Goal: Transaction & Acquisition: Purchase product/service

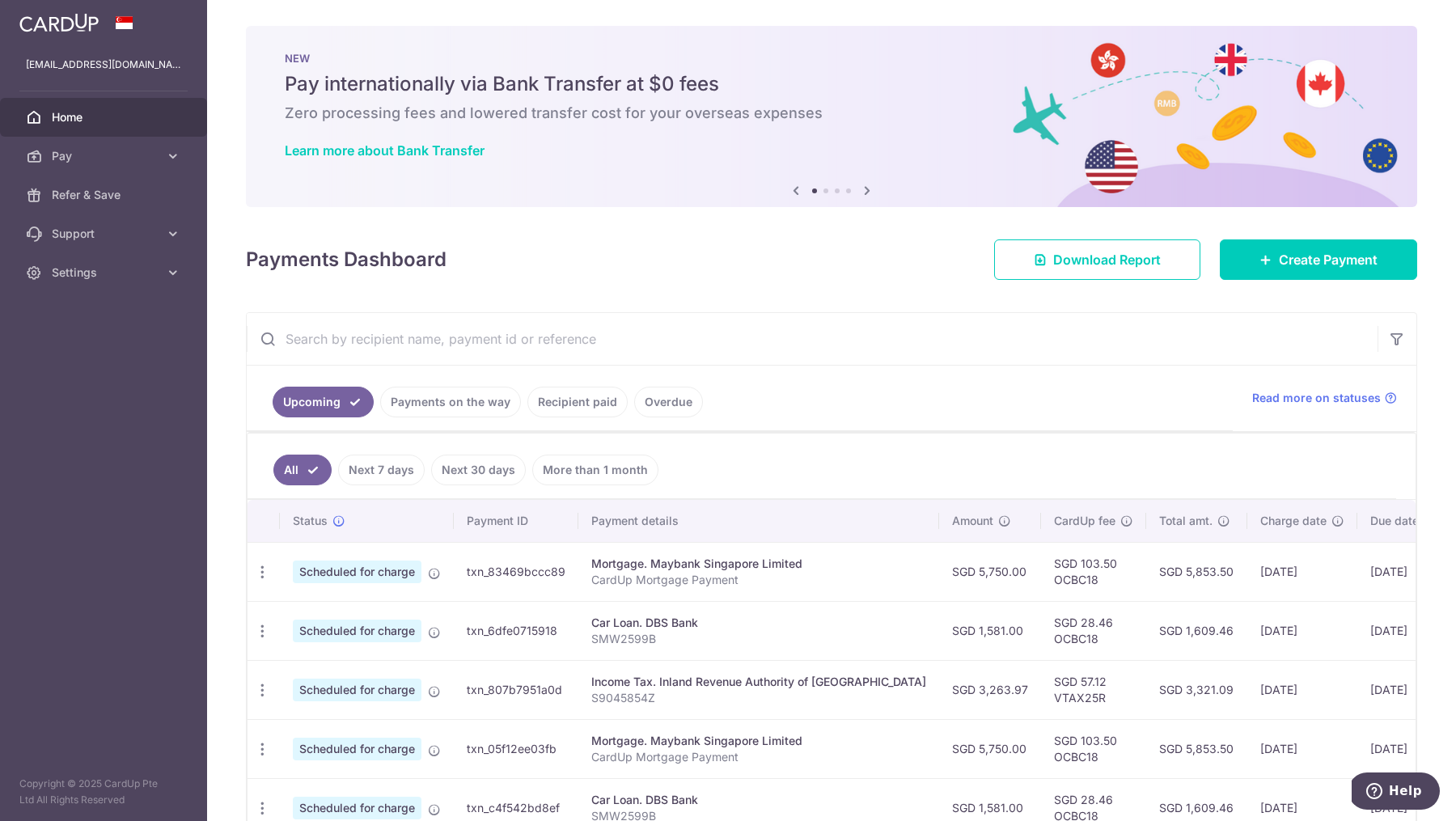
click at [563, 401] on link "Recipient paid" at bounding box center [578, 402] width 100 height 31
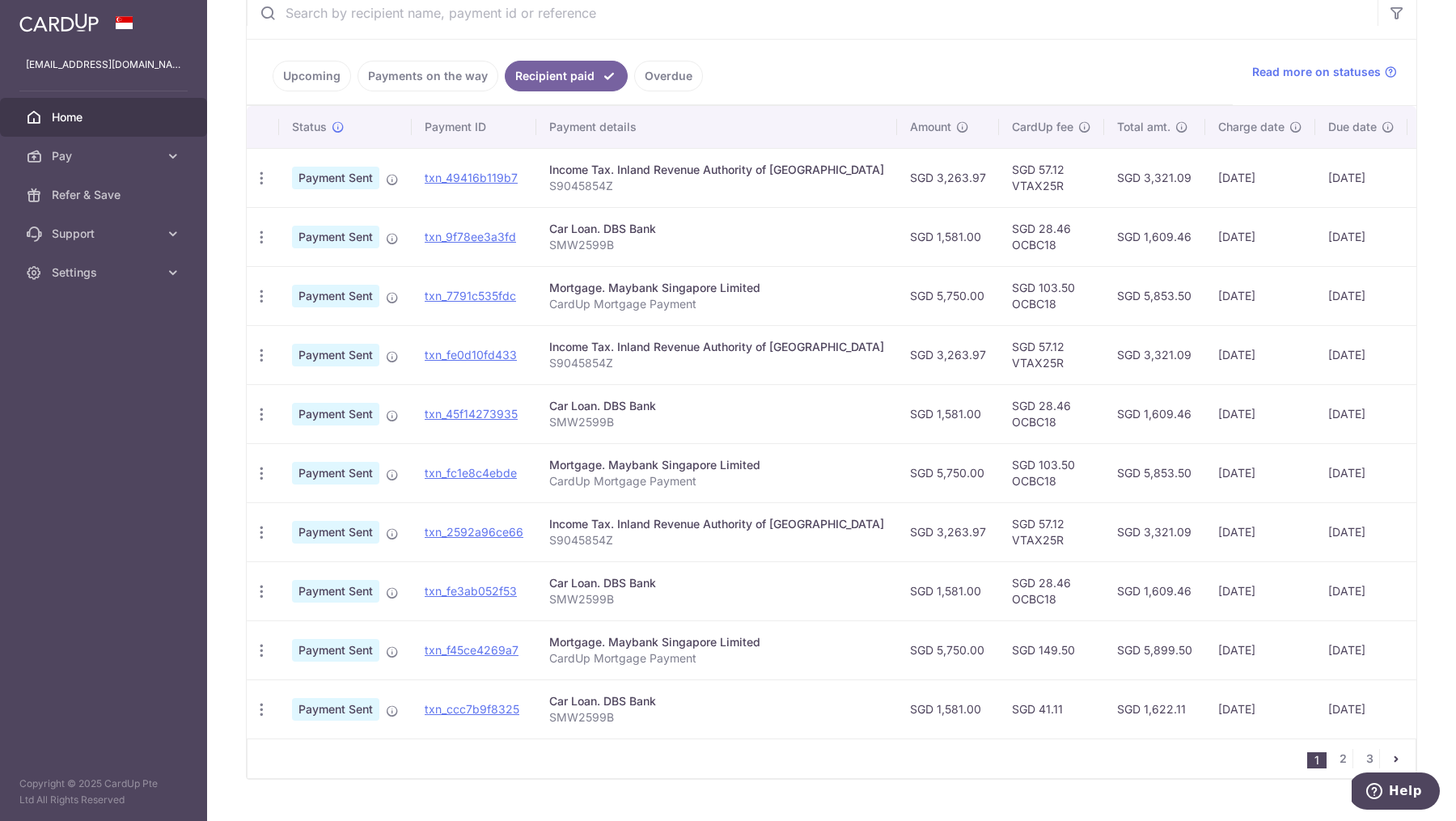
scroll to position [354, 0]
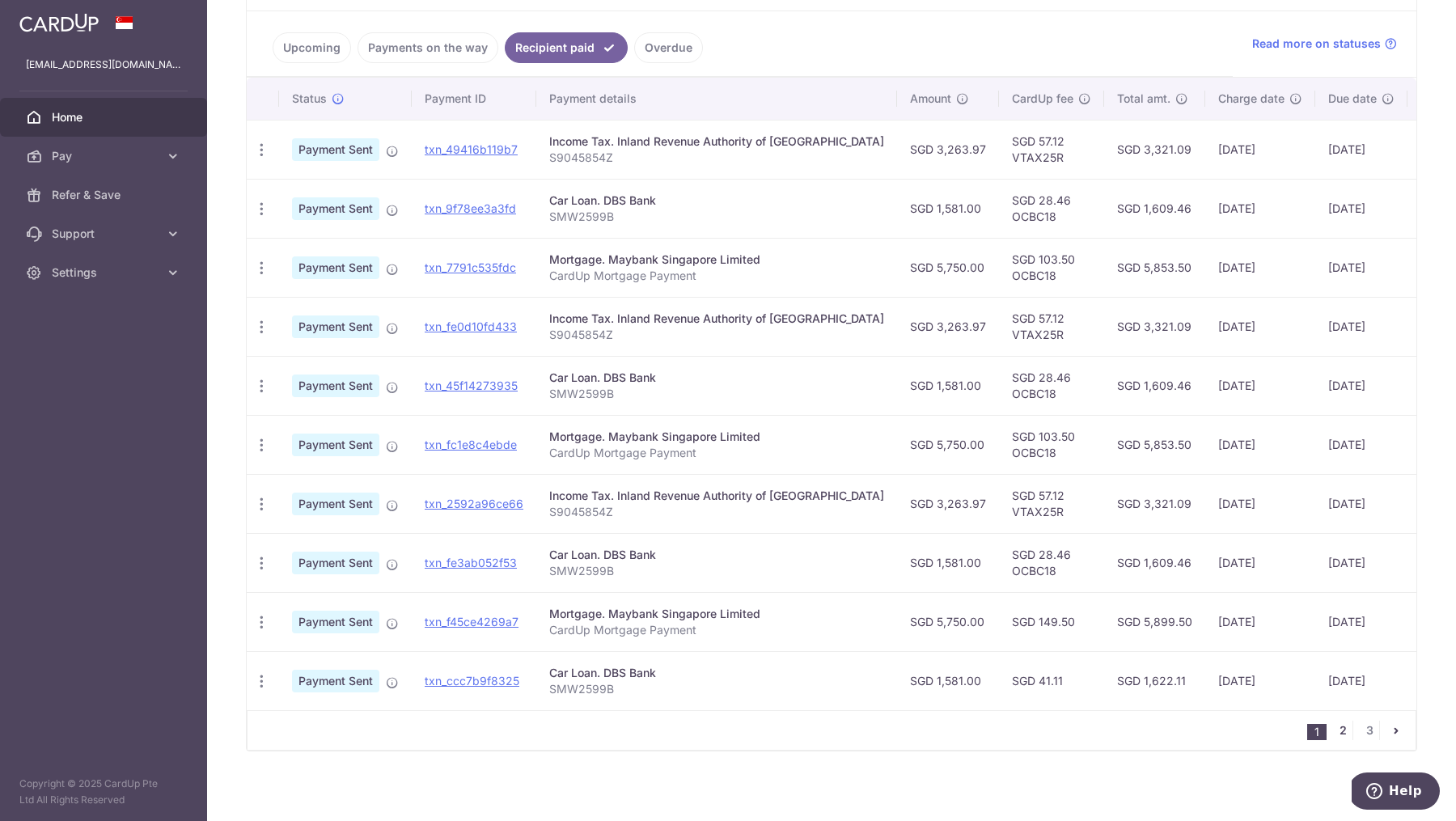
click at [1346, 723] on link "2" at bounding box center [1343, 730] width 19 height 19
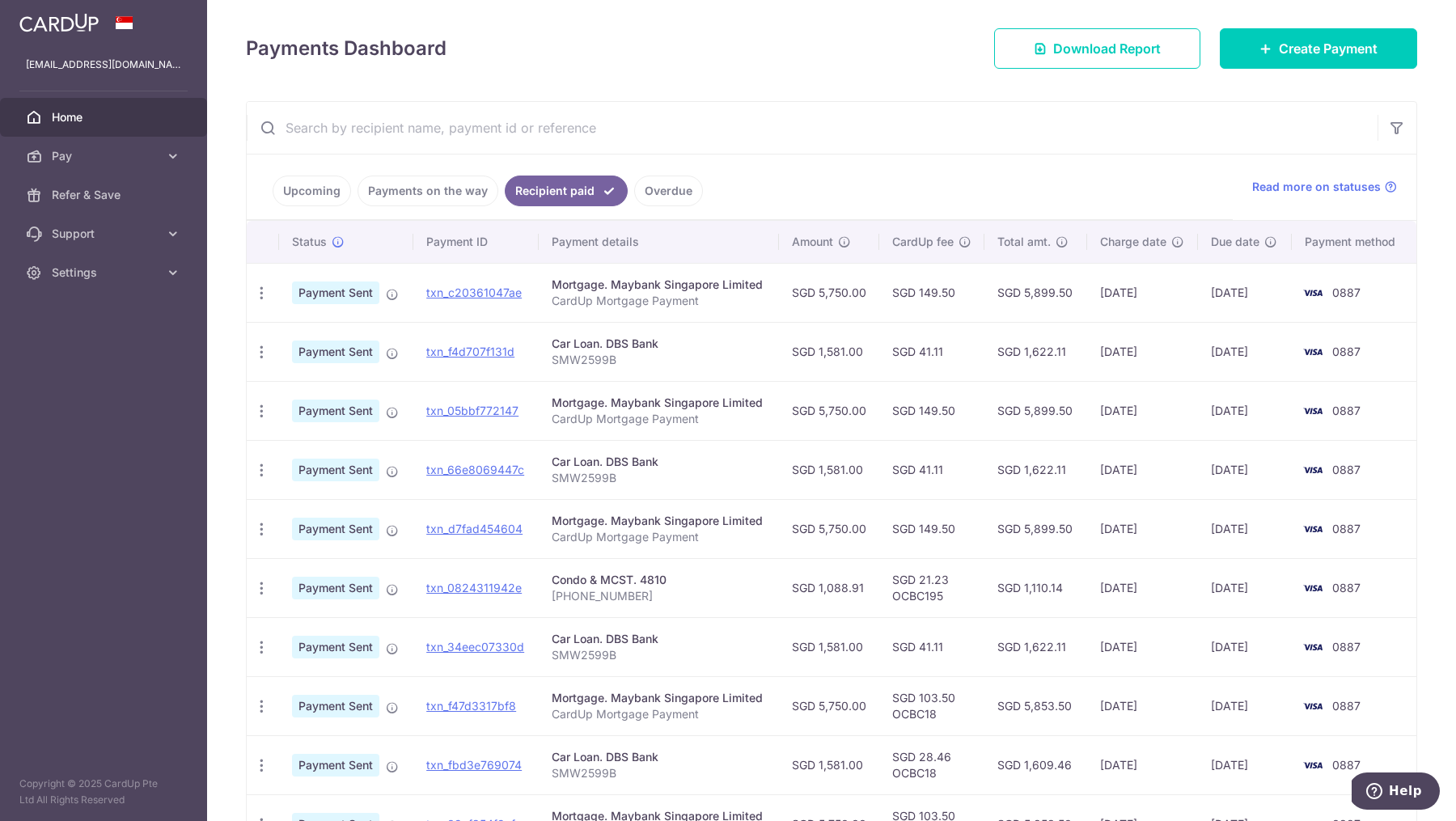
scroll to position [214, 0]
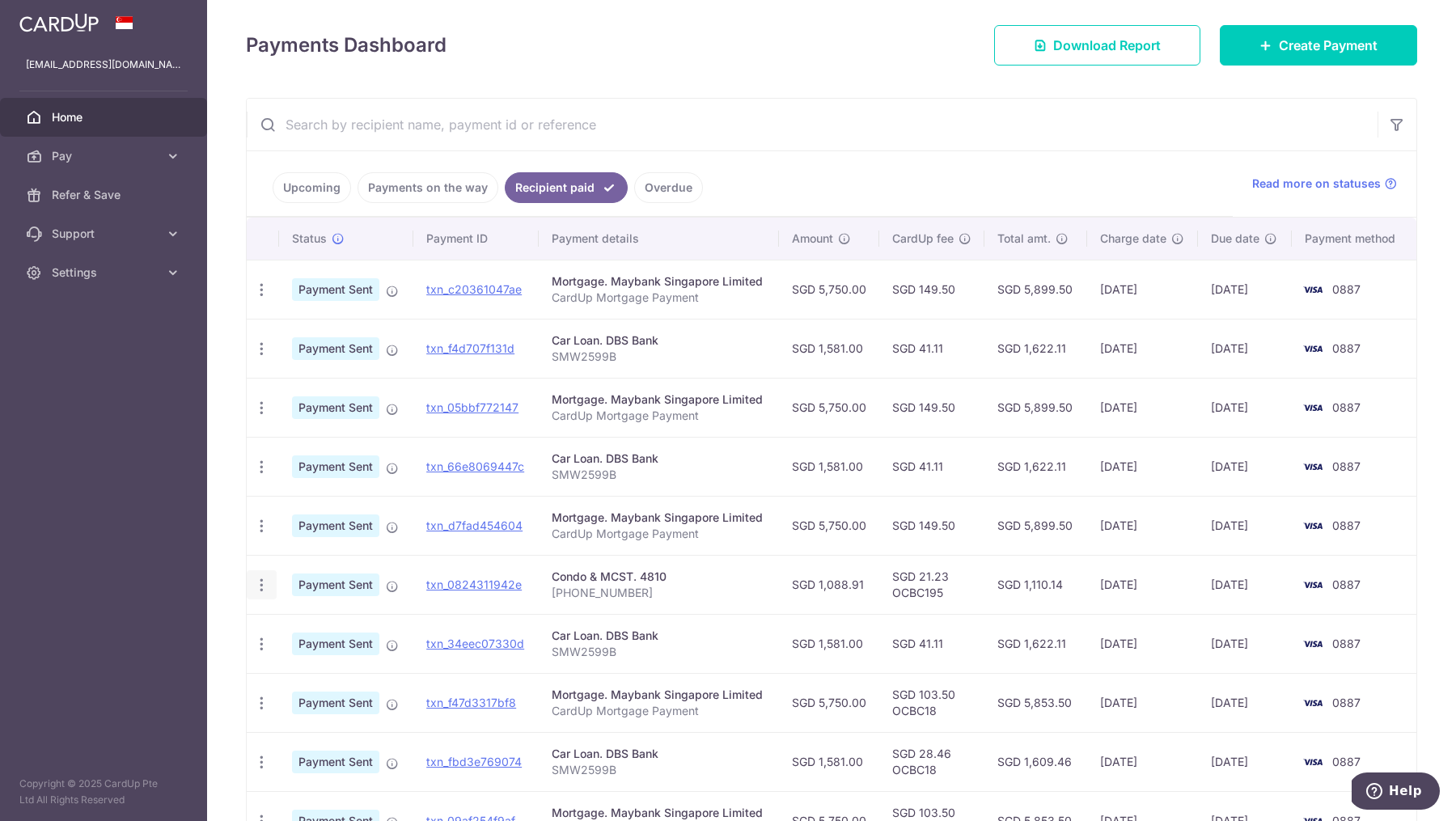
click at [260, 582] on icon "button" at bounding box center [262, 585] width 17 height 17
click at [489, 583] on link "txn_0824311942e" at bounding box center [474, 584] width 96 height 14
click at [681, 569] on div "Condo & MCST. 4810" at bounding box center [659, 577] width 214 height 16
click at [654, 584] on p "[PHONE_NUMBER]" at bounding box center [659, 592] width 214 height 16
click at [1281, 49] on span "Create Payment" at bounding box center [1328, 45] width 98 height 19
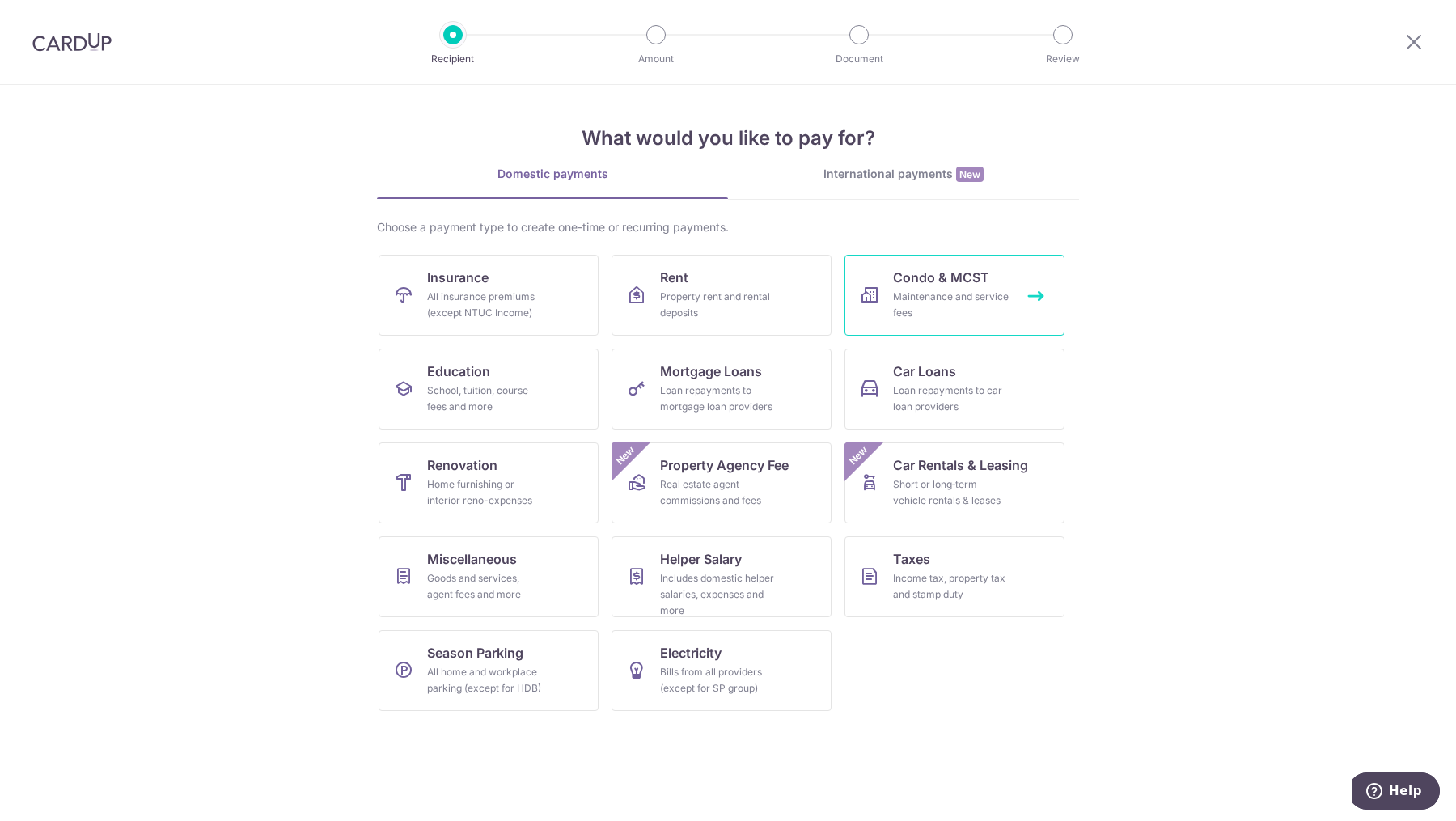
click at [927, 304] on div "Maintenance and service fees" at bounding box center [951, 304] width 117 height 32
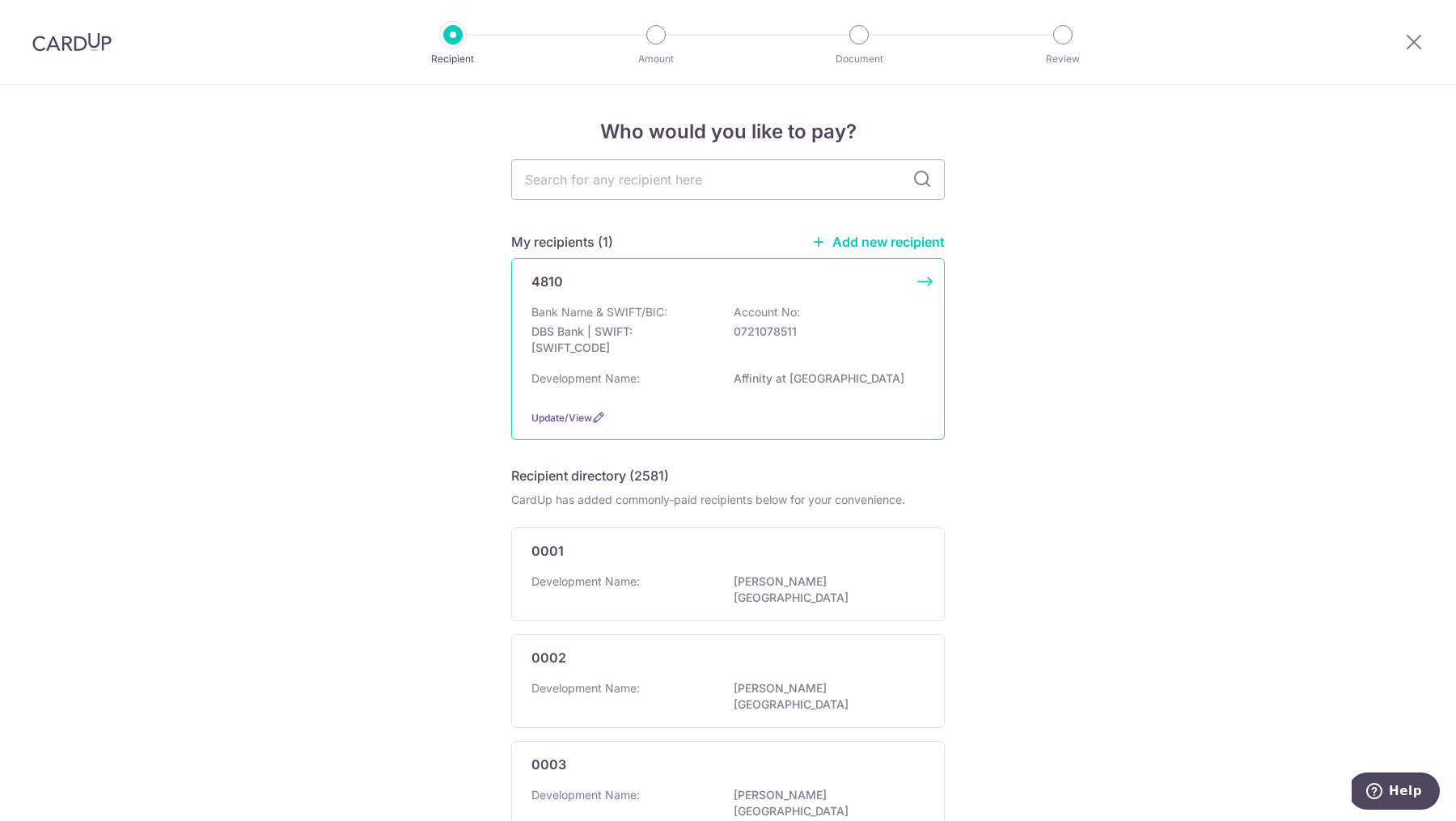
click at [683, 322] on div "Bank Name & SWIFT/BIC: DBS Bank | SWIFT: DBSSSGSGXXX Account No: 0721078511" at bounding box center [727, 333] width 393 height 60
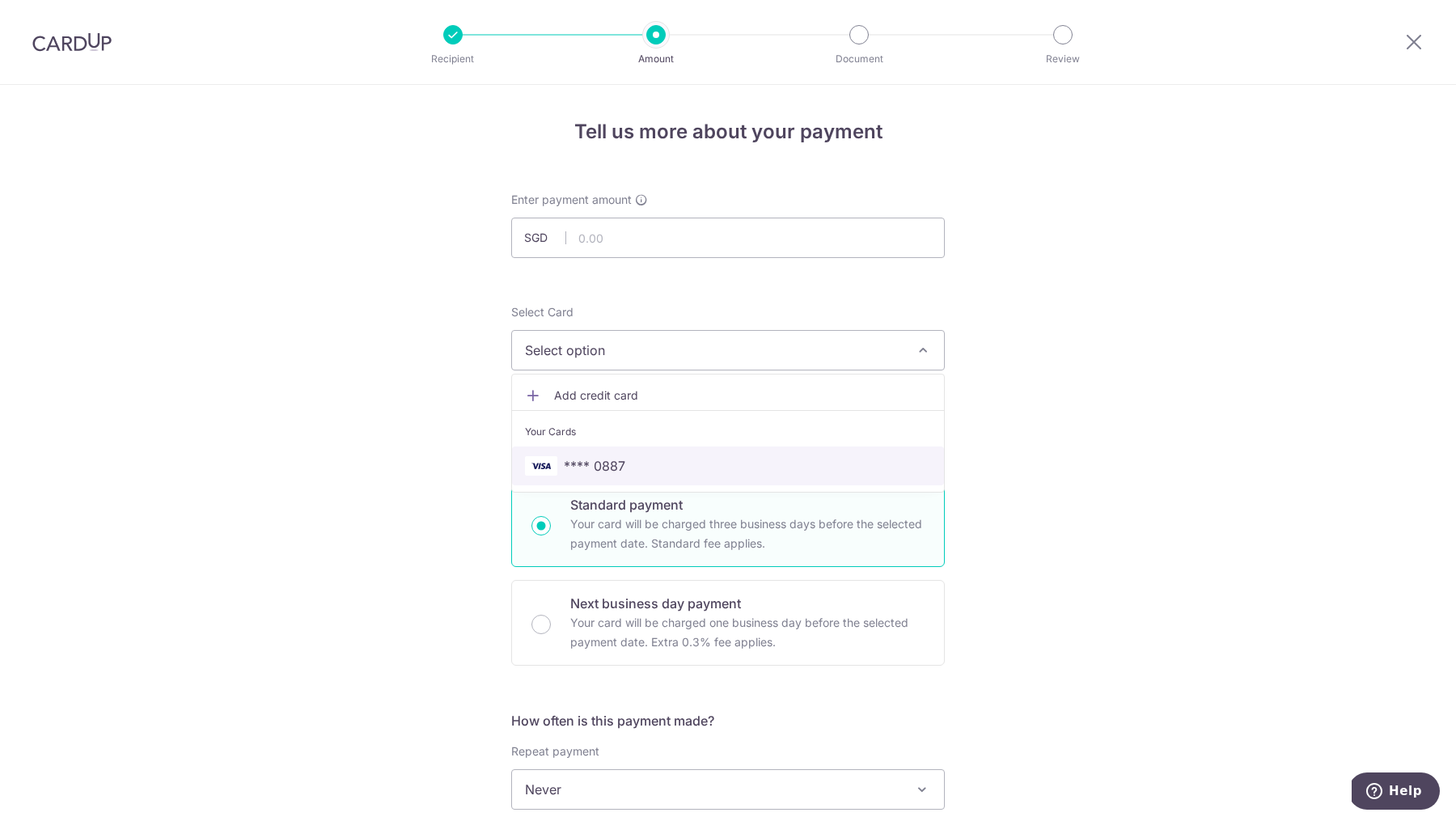
click at [642, 466] on span "**** 0887" at bounding box center [728, 465] width 406 height 19
click at [634, 246] on input "text" at bounding box center [728, 237] width 434 height 41
click at [362, 307] on div "Tell us more about your payment Enter payment amount SGD 1088.91 Select Card **…" at bounding box center [728, 816] width 1456 height 1463
type input "1,088.91"
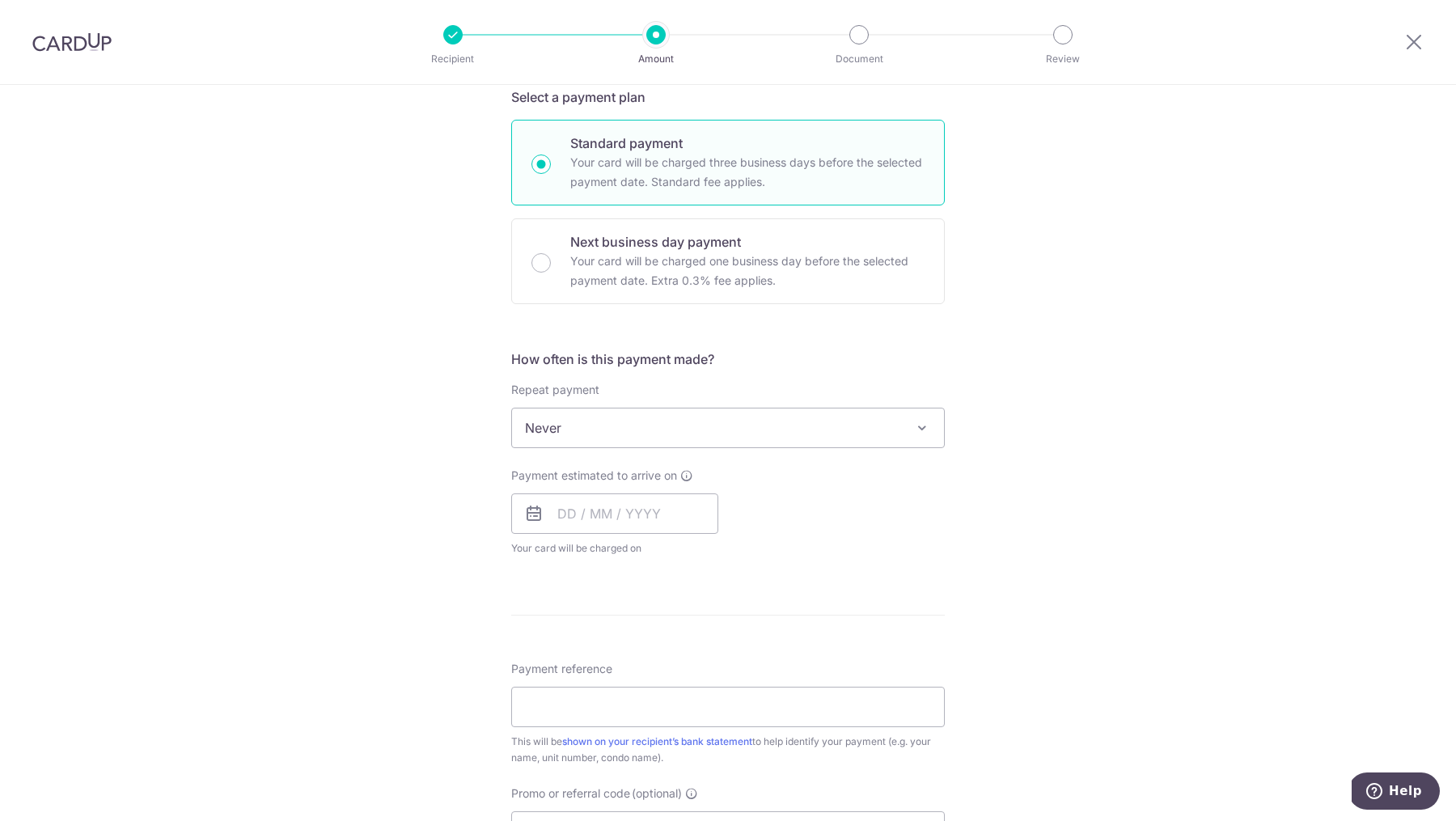
scroll to position [364, 0]
click at [604, 512] on input "text" at bounding box center [615, 511] width 207 height 41
click at [605, 720] on link "21" at bounding box center [609, 723] width 26 height 26
type input "[DATE]"
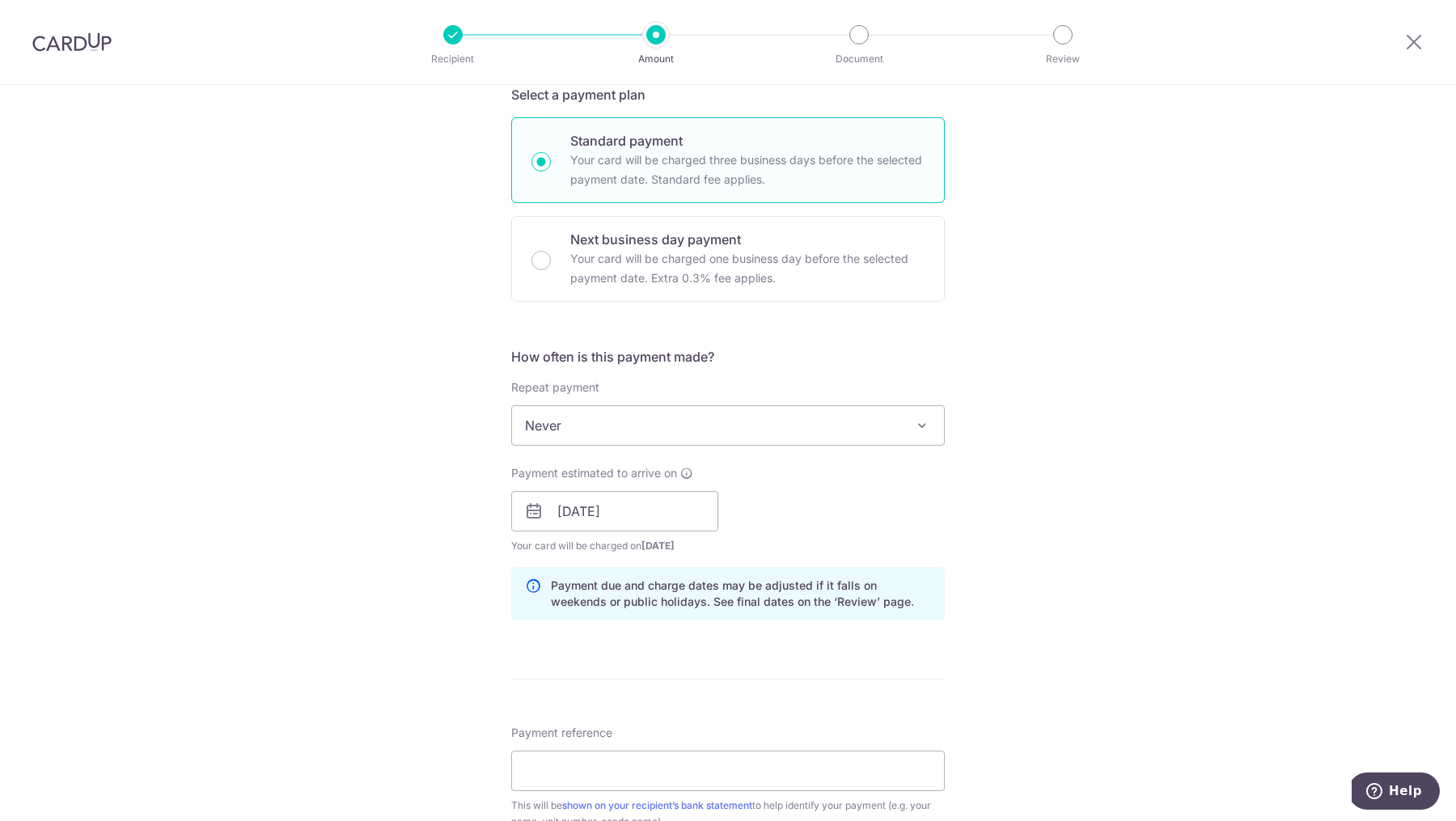
click at [329, 489] on div "Tell us more about your payment Enter payment amount SGD 1,088.91 1088.91 Selec…" at bounding box center [728, 486] width 1456 height 1530
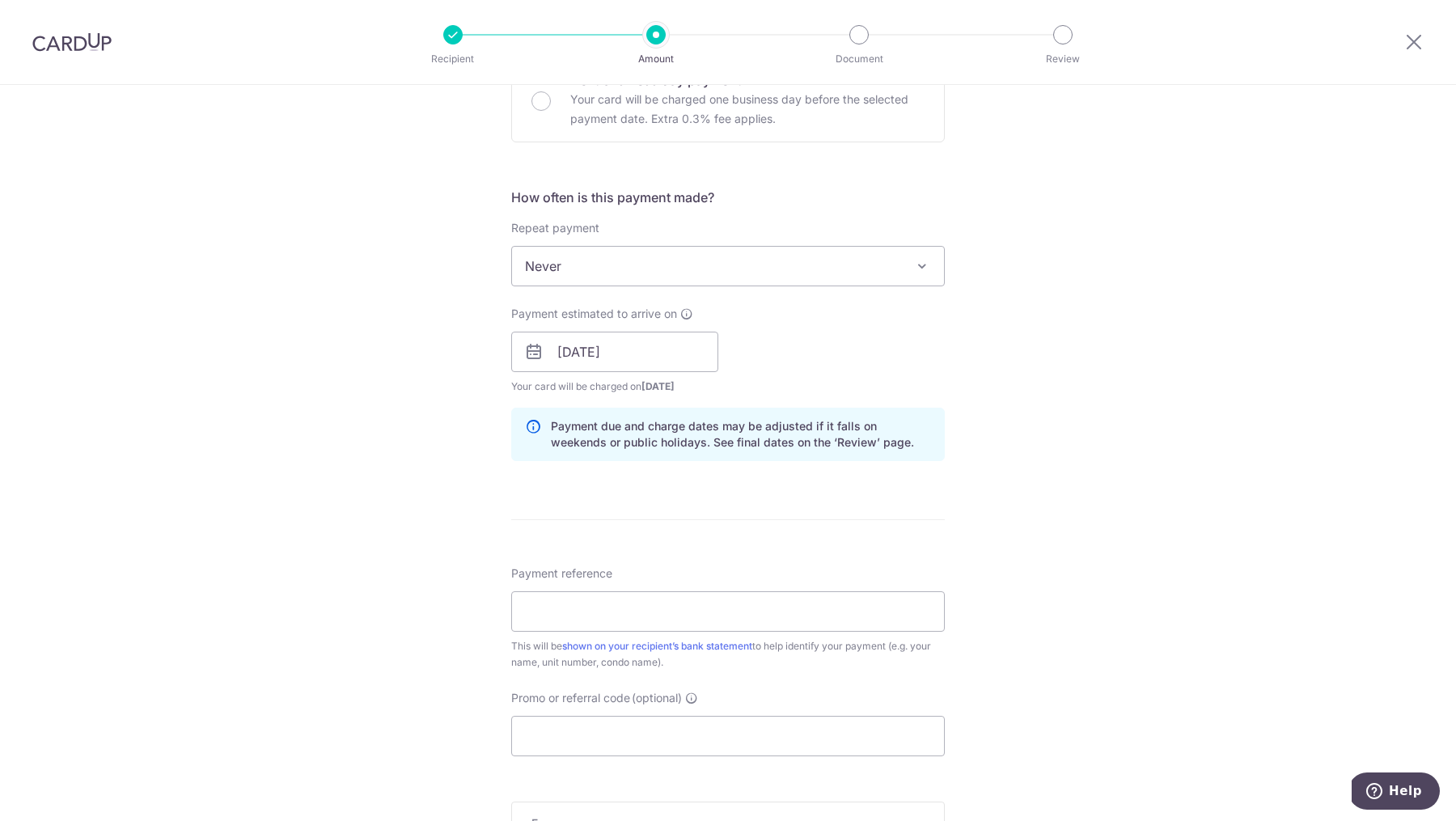
scroll to position [527, 0]
click at [560, 604] on input "Payment reference" at bounding box center [728, 608] width 434 height 41
type input "[PHONE_NUMBER]"
click at [478, 627] on div "Tell us more about your payment Enter payment amount SGD 1,088.91 1088.91 Selec…" at bounding box center [728, 323] width 1456 height 1530
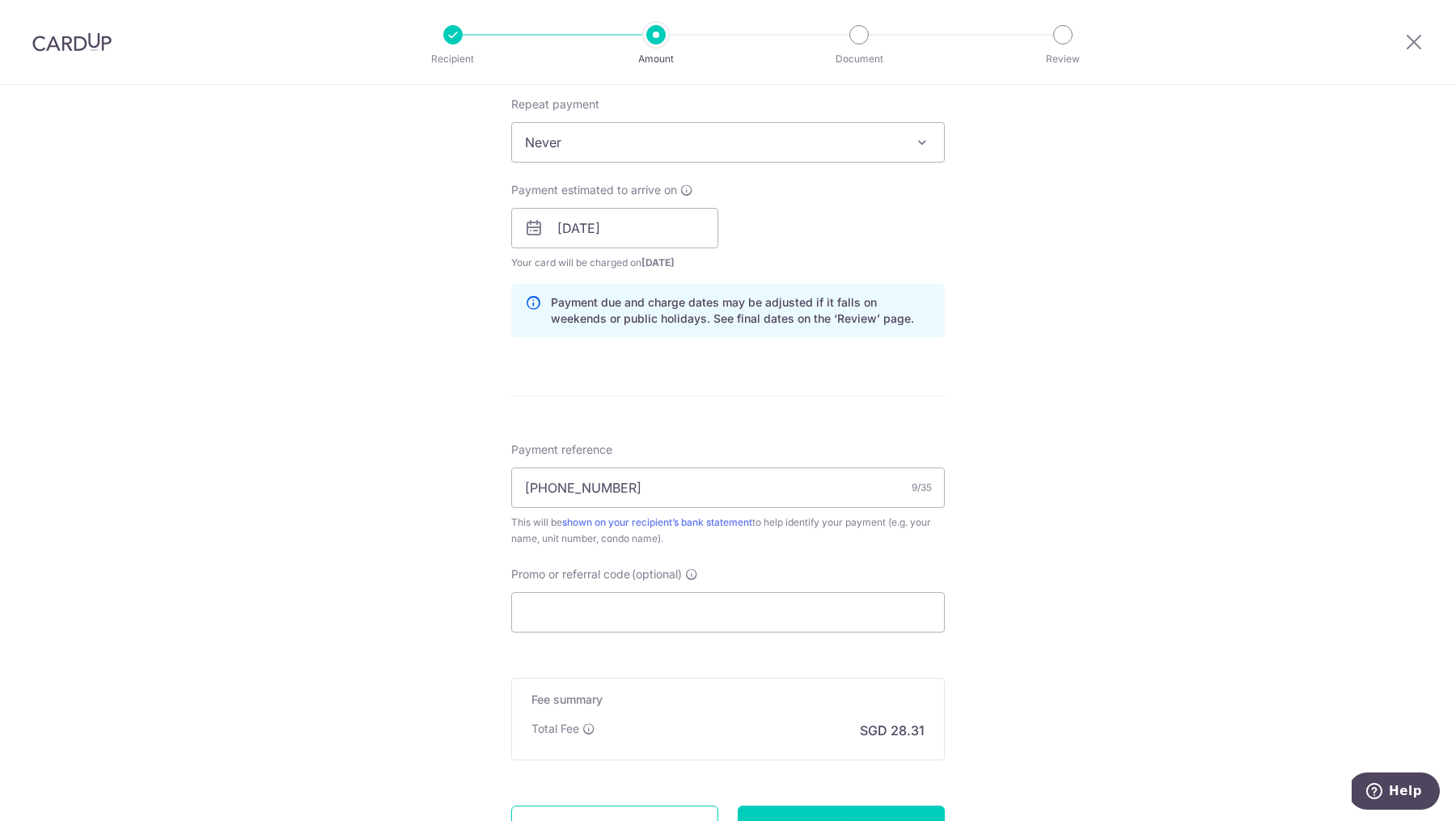
scroll to position [648, 0]
click at [551, 590] on input "Promo or referral code (optional)" at bounding box center [728, 610] width 434 height 41
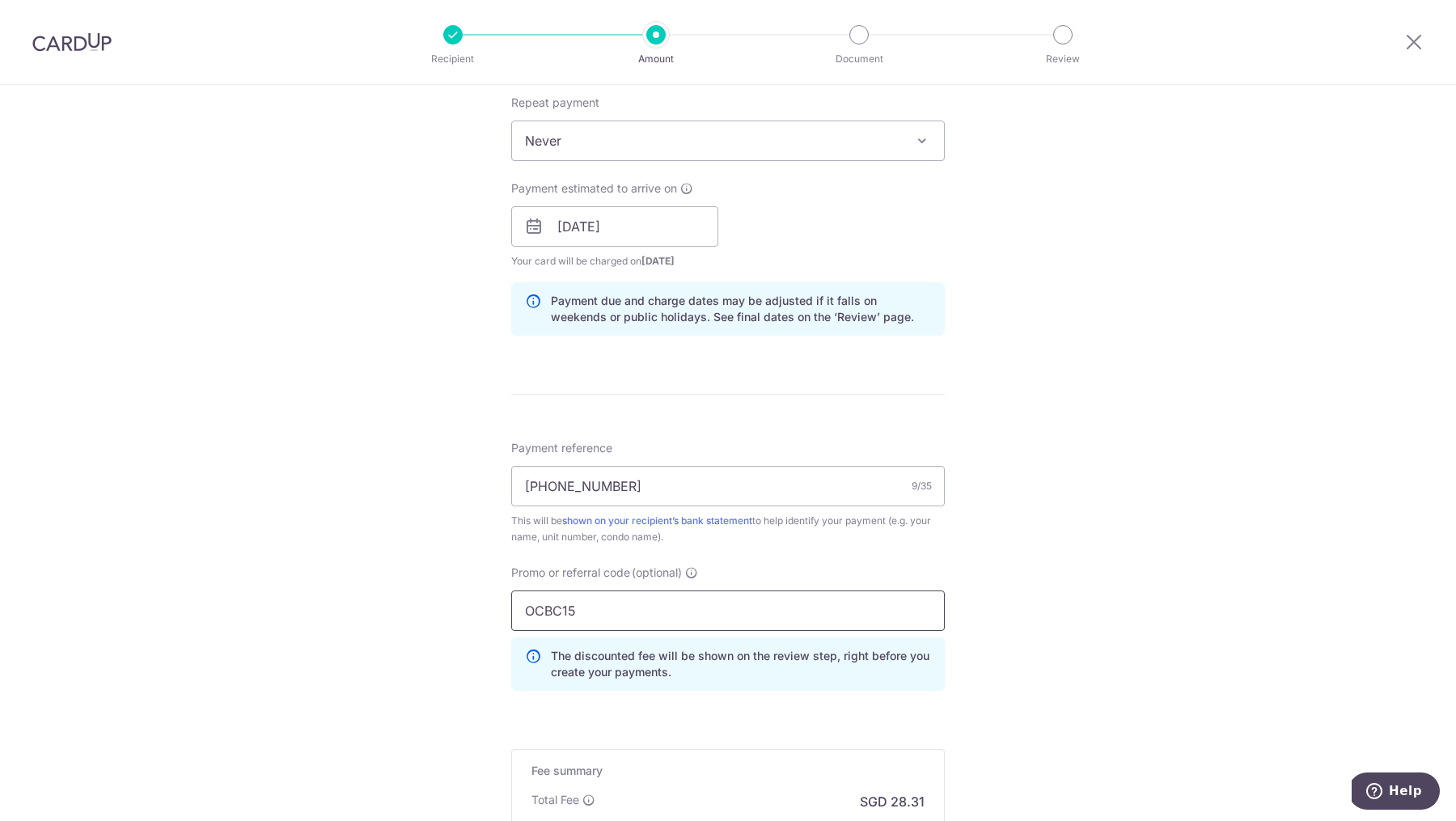
type input "OCBC15"
click at [307, 557] on div "Tell us more about your payment Enter payment amount SGD 1,088.91 1088.91 Selec…" at bounding box center [728, 237] width 1456 height 1602
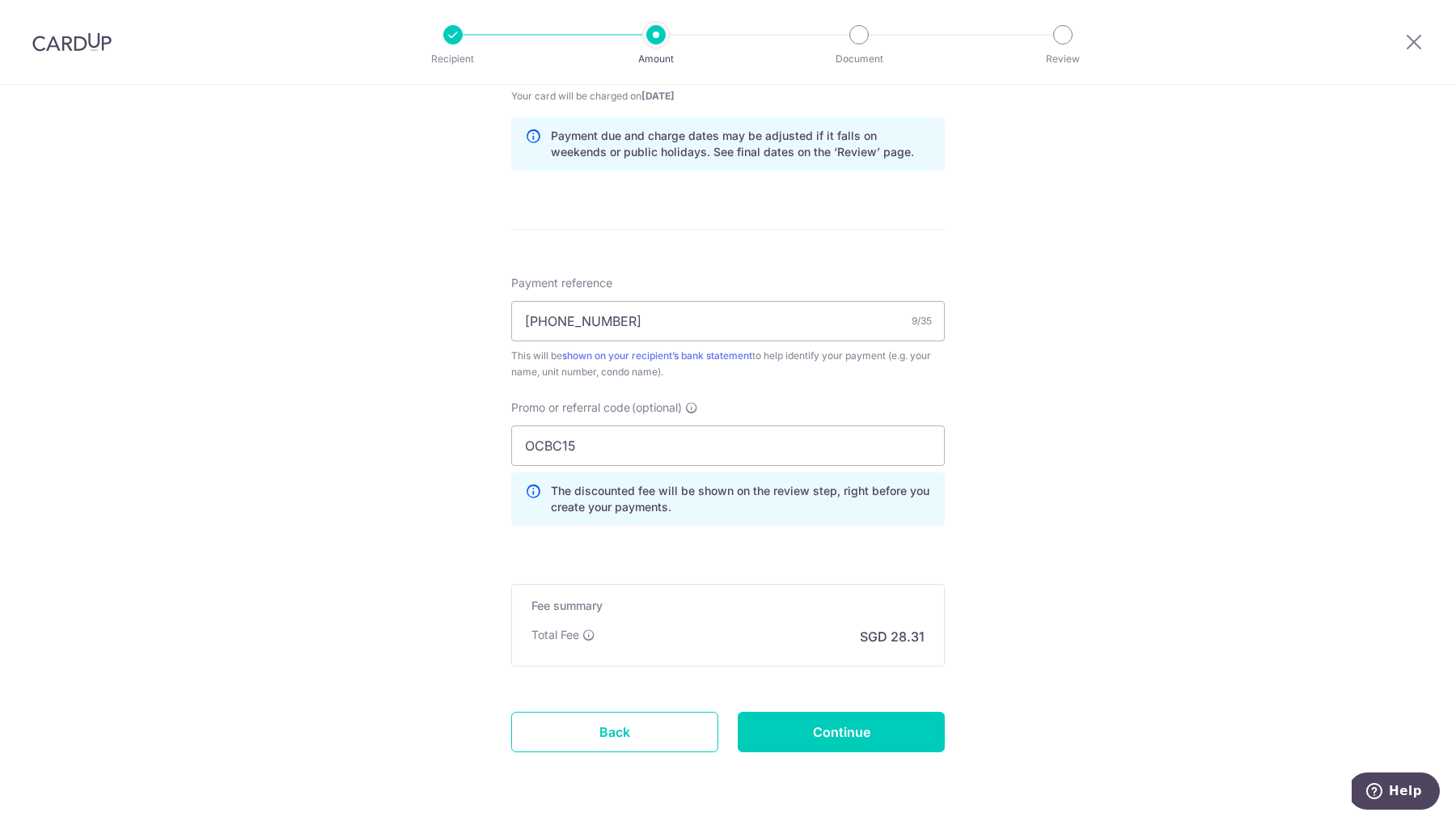
scroll to position [862, 0]
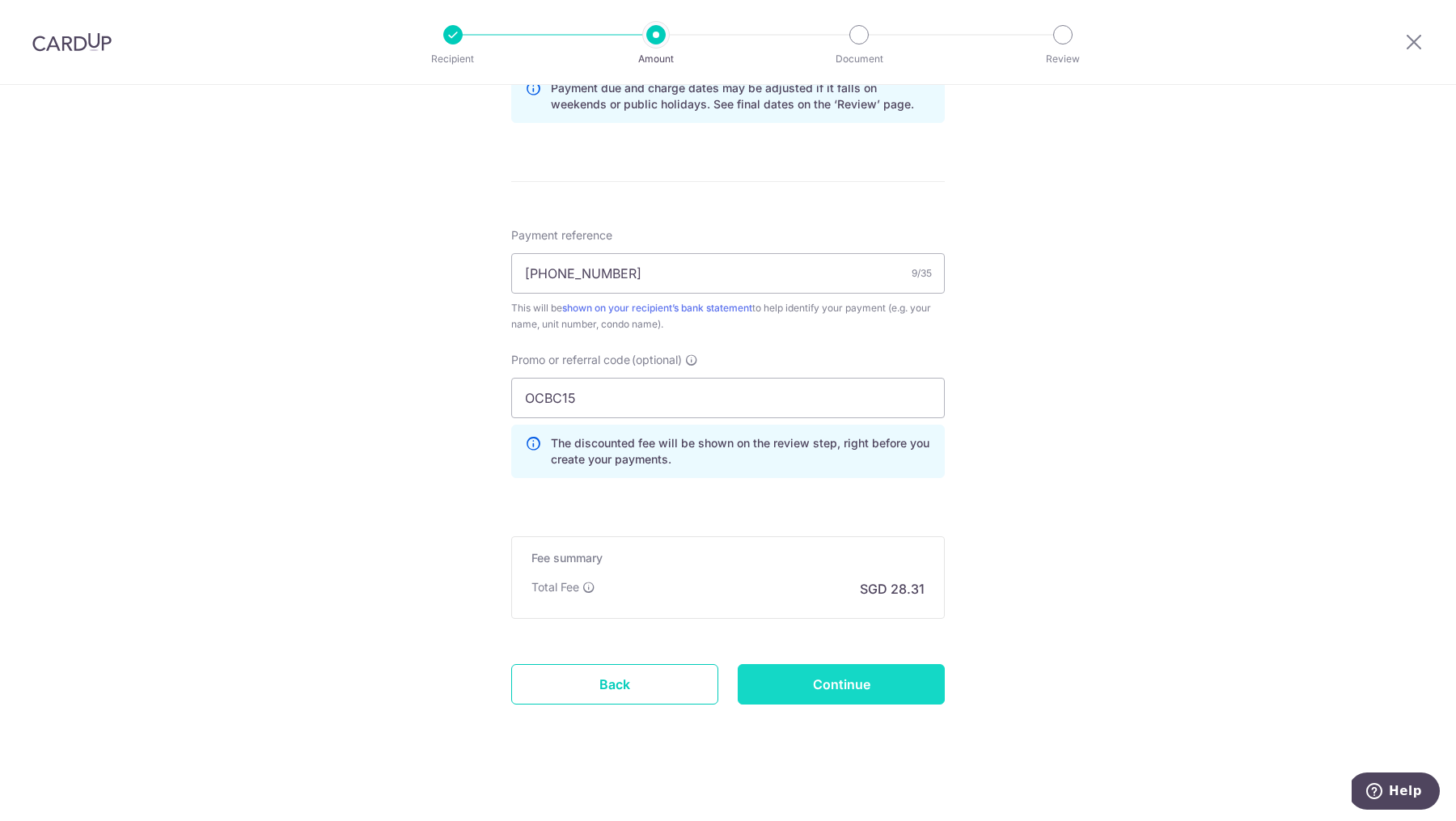
click at [821, 673] on input "Continue" at bounding box center [841, 684] width 207 height 41
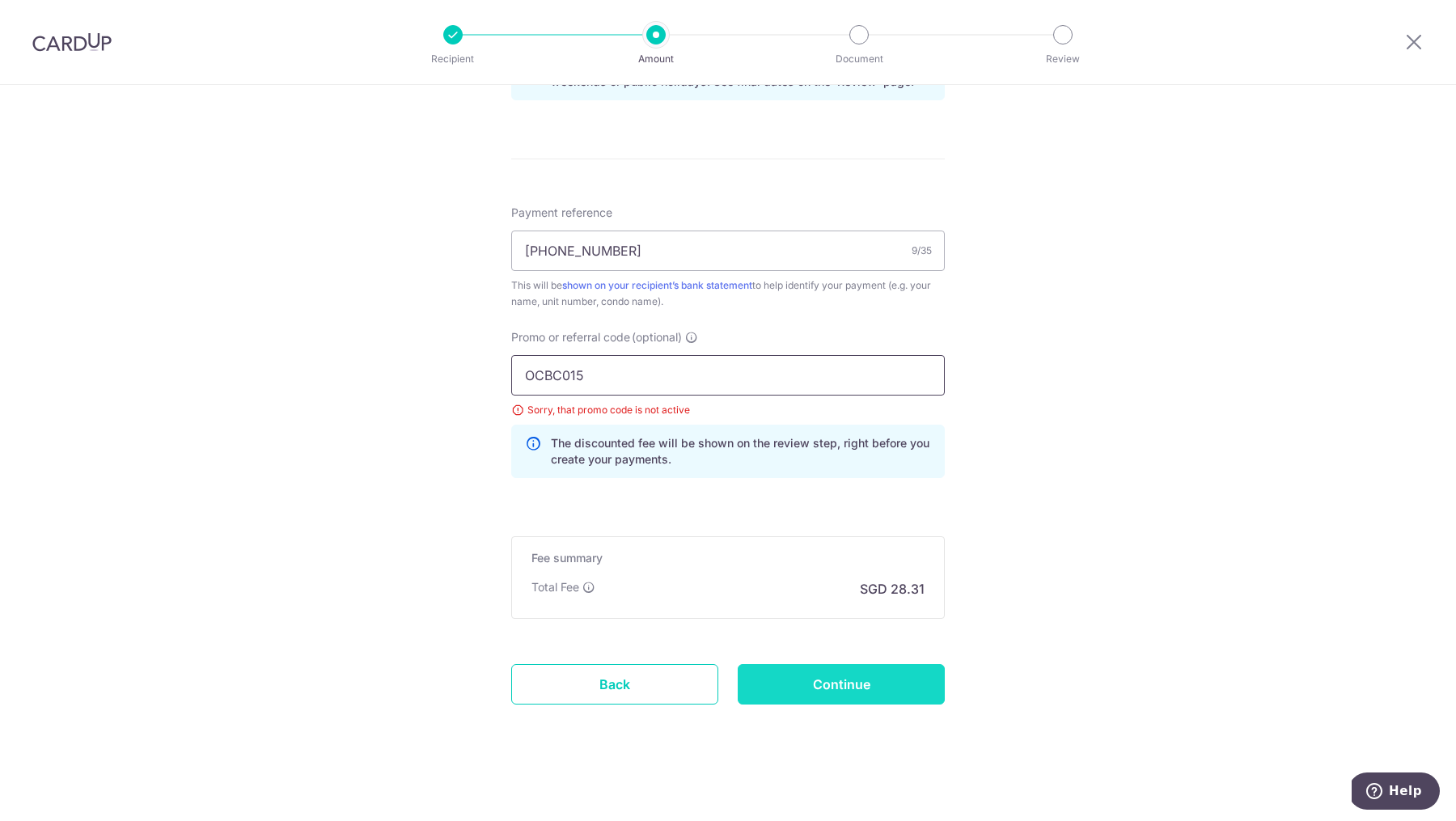
type input "OCBC015"
click at [804, 684] on input "Continue" at bounding box center [841, 684] width 207 height 41
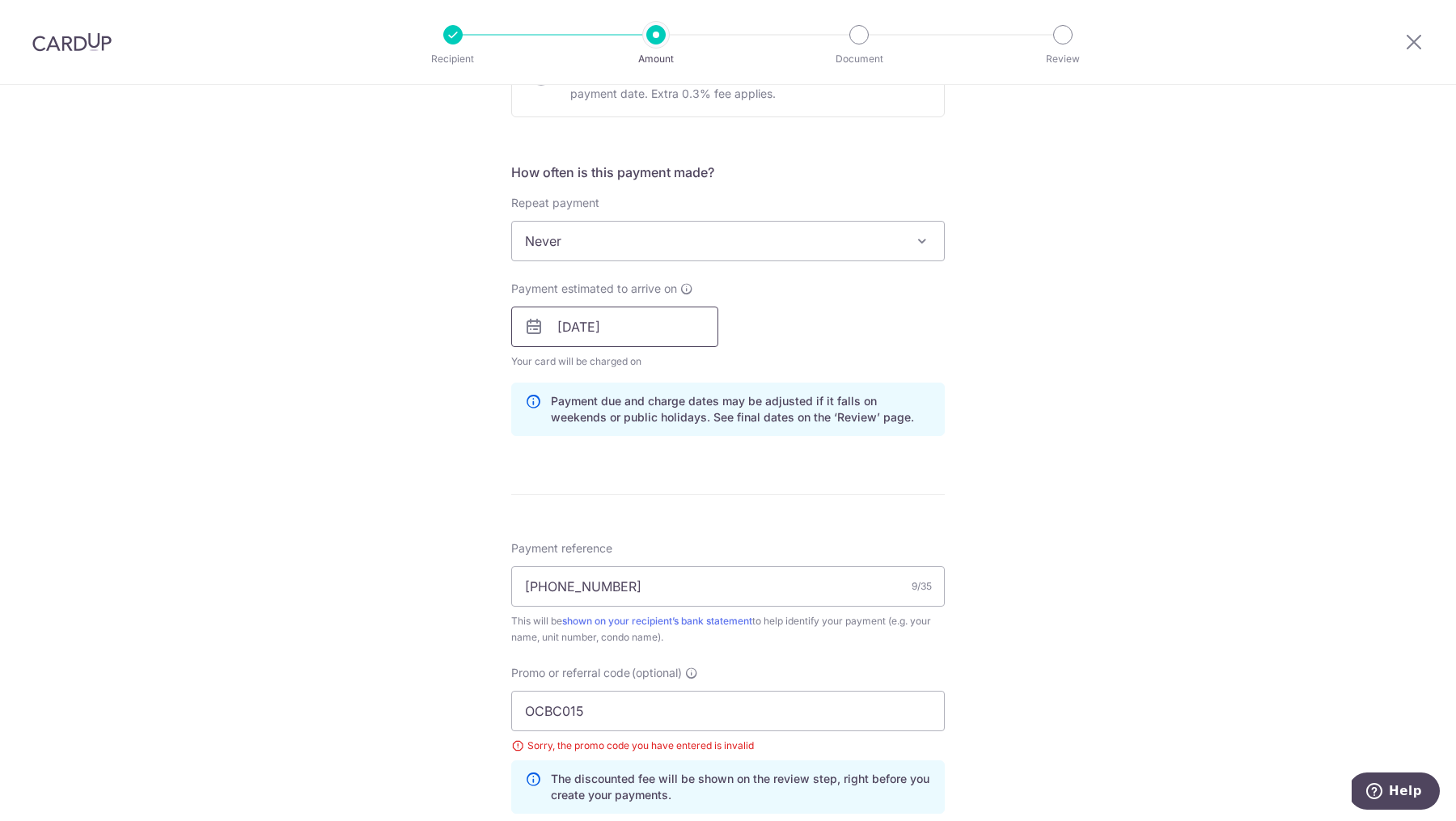
scroll to position [598, 0]
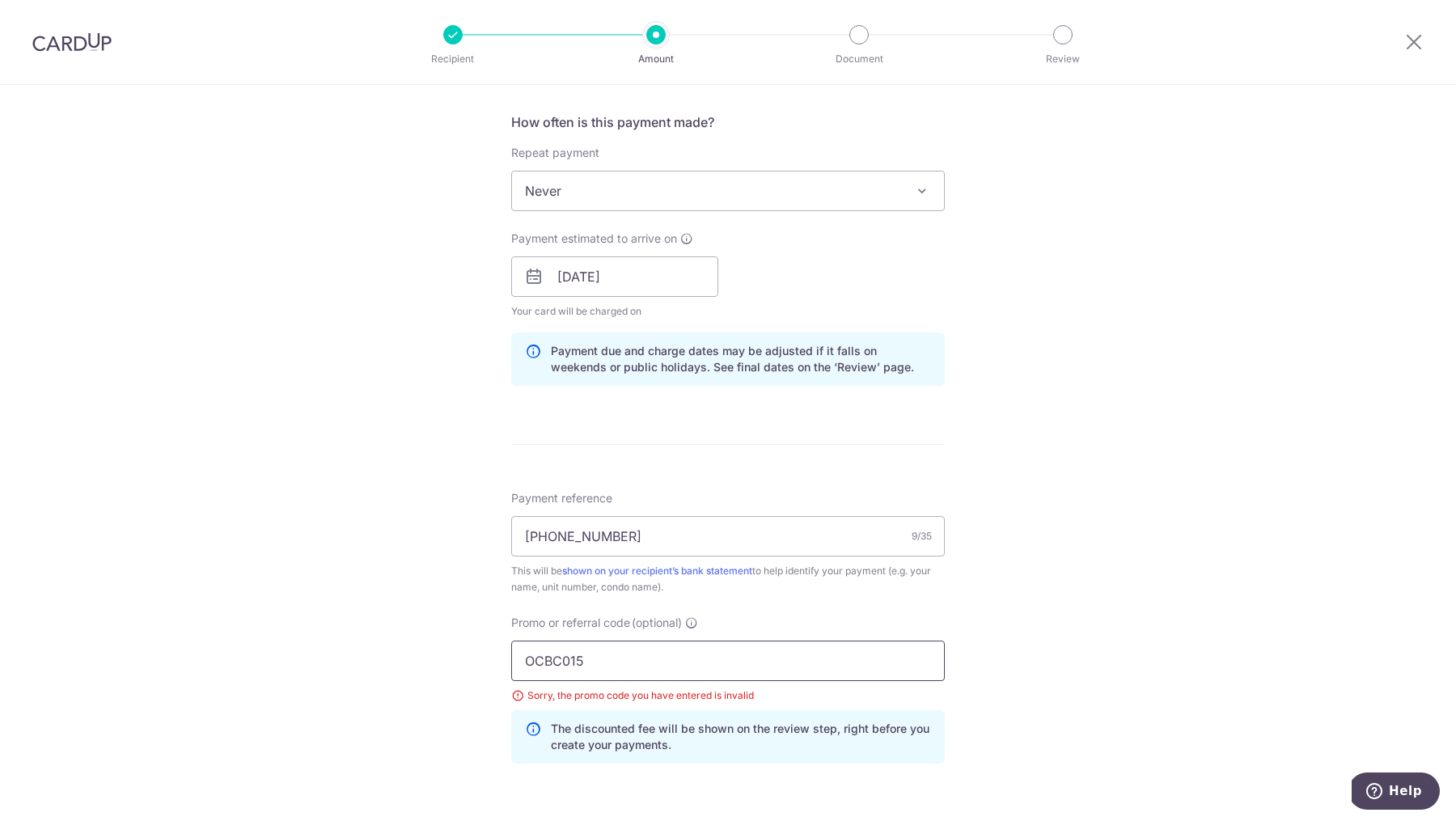
click at [619, 650] on input "OCBC015" at bounding box center [728, 660] width 434 height 41
type input "OCBC18"
click at [175, 518] on div "Tell us more about your payment Enter payment amount SGD 1,088.91 1088.91 Selec…" at bounding box center [728, 299] width 1456 height 1625
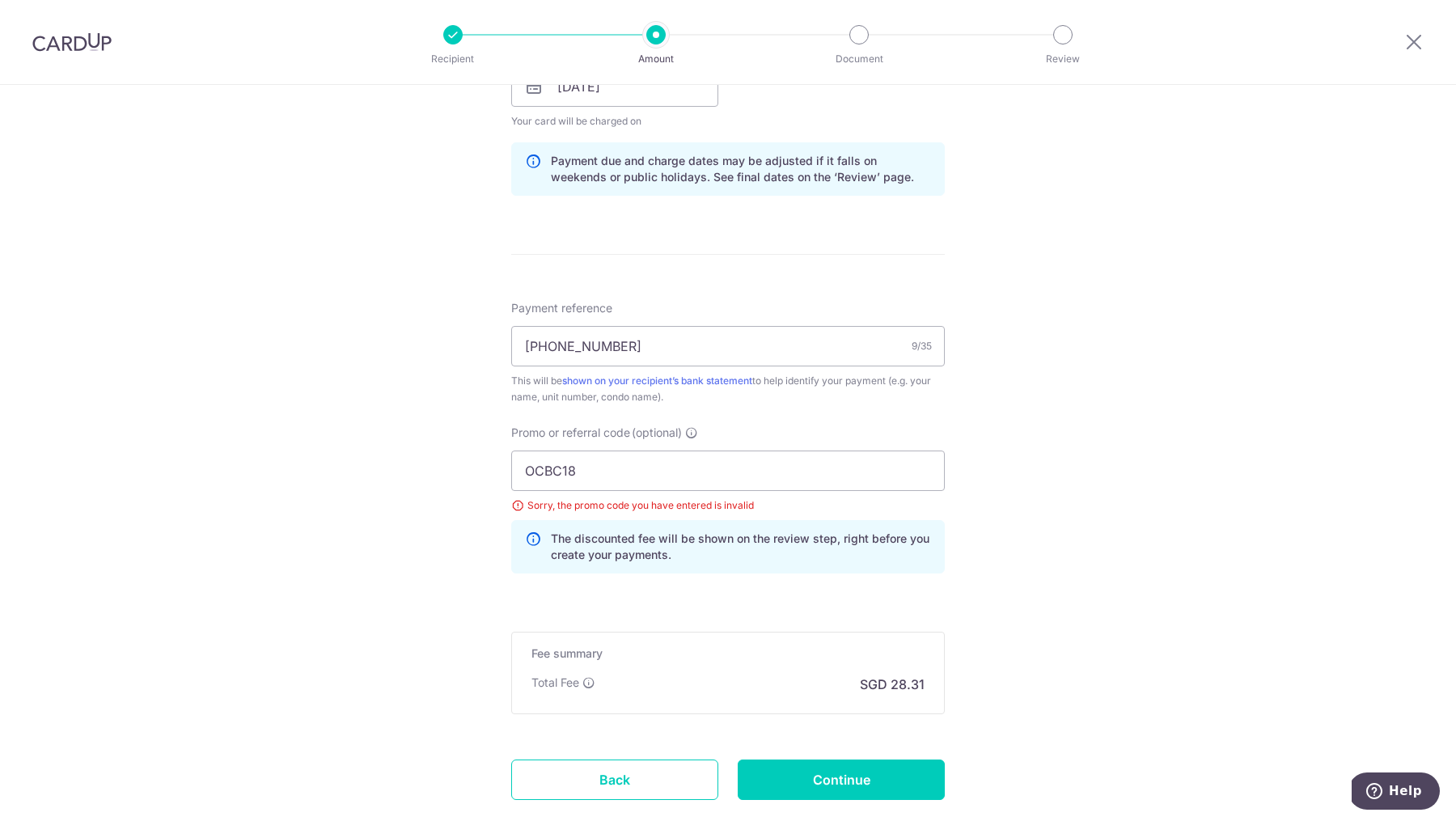
scroll to position [822, 0]
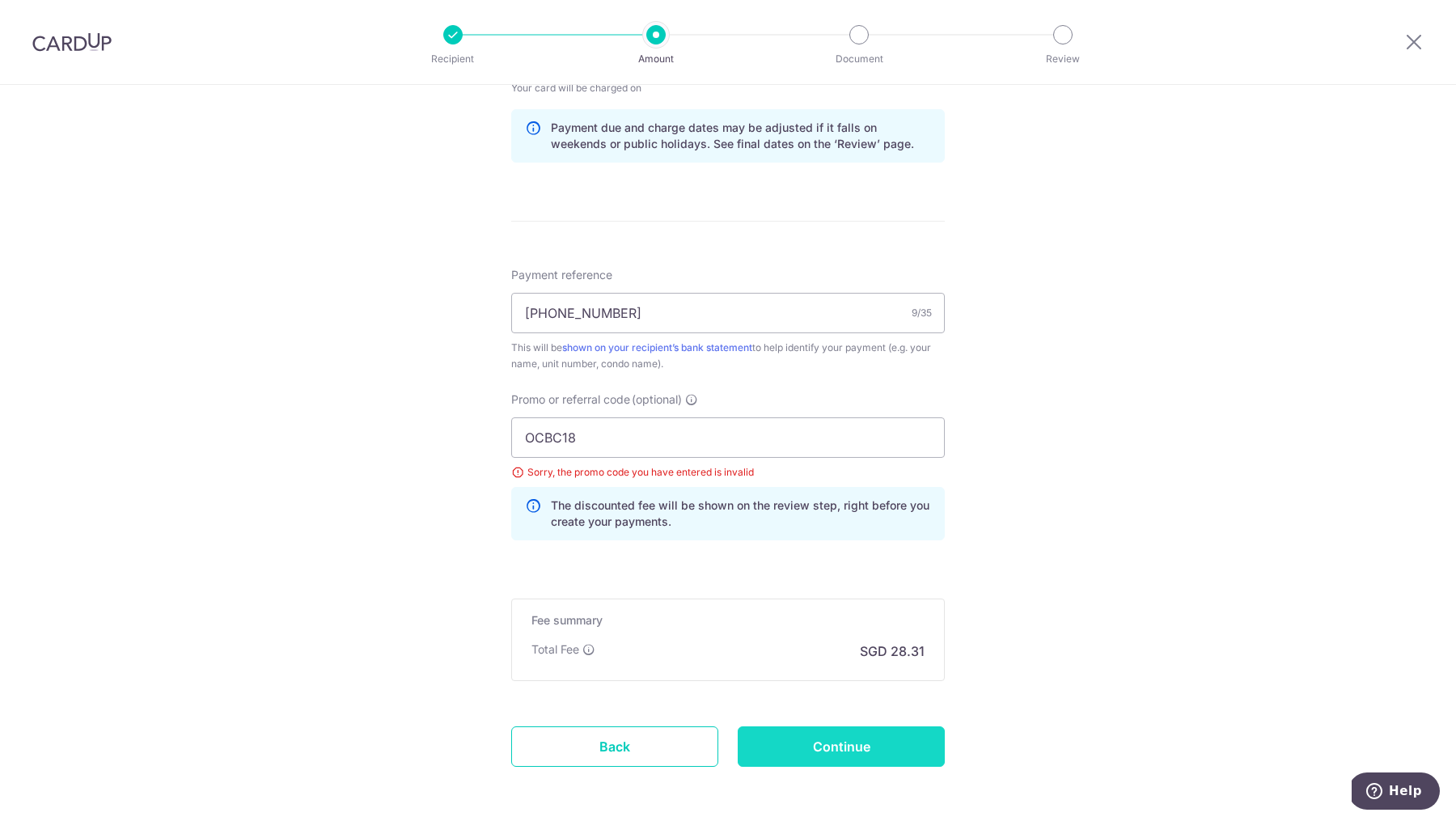
click at [859, 758] on input "Continue" at bounding box center [841, 746] width 207 height 41
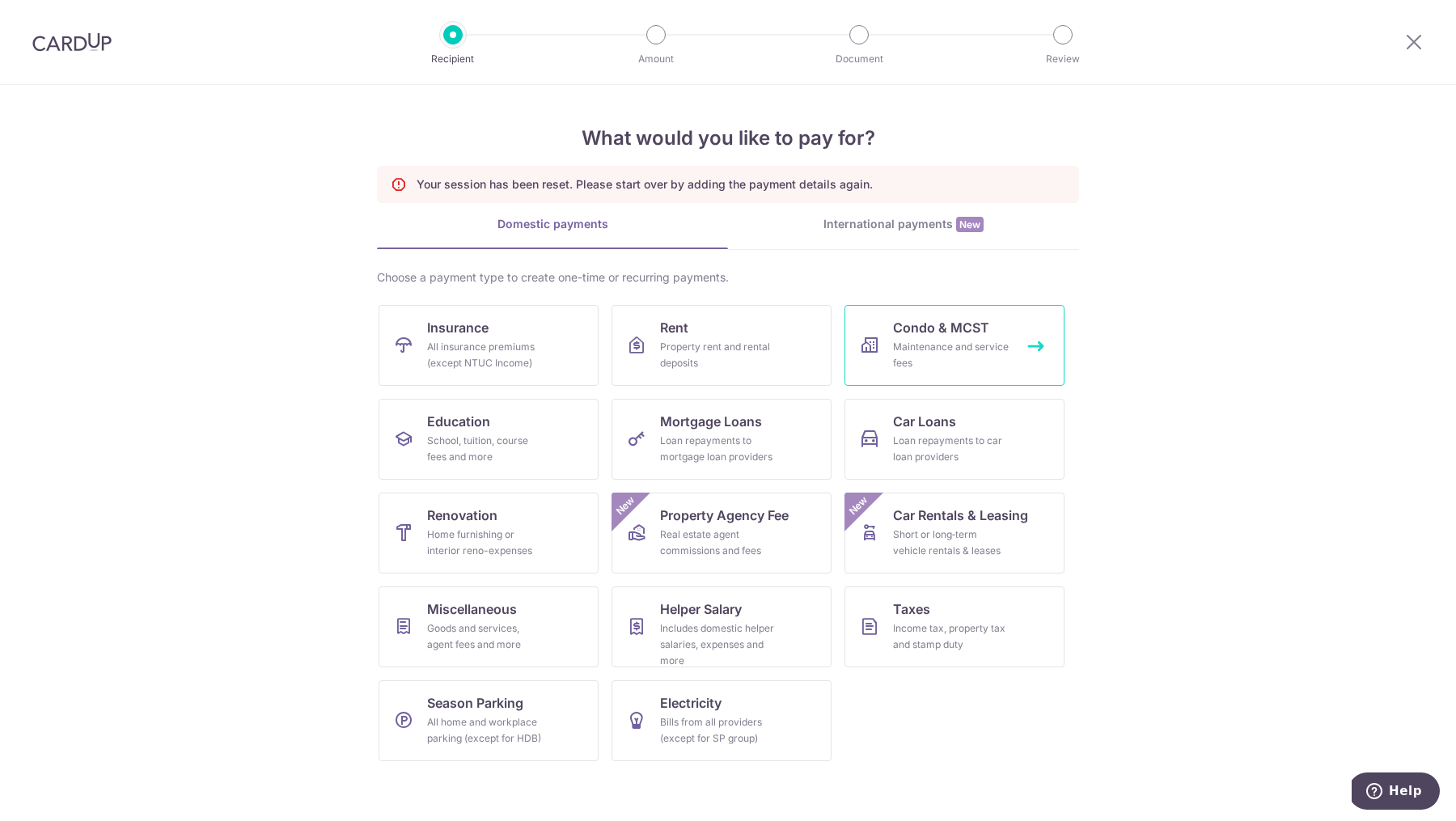
click at [889, 349] on link "Condo & MCST Maintenance and service fees" at bounding box center [954, 345] width 220 height 81
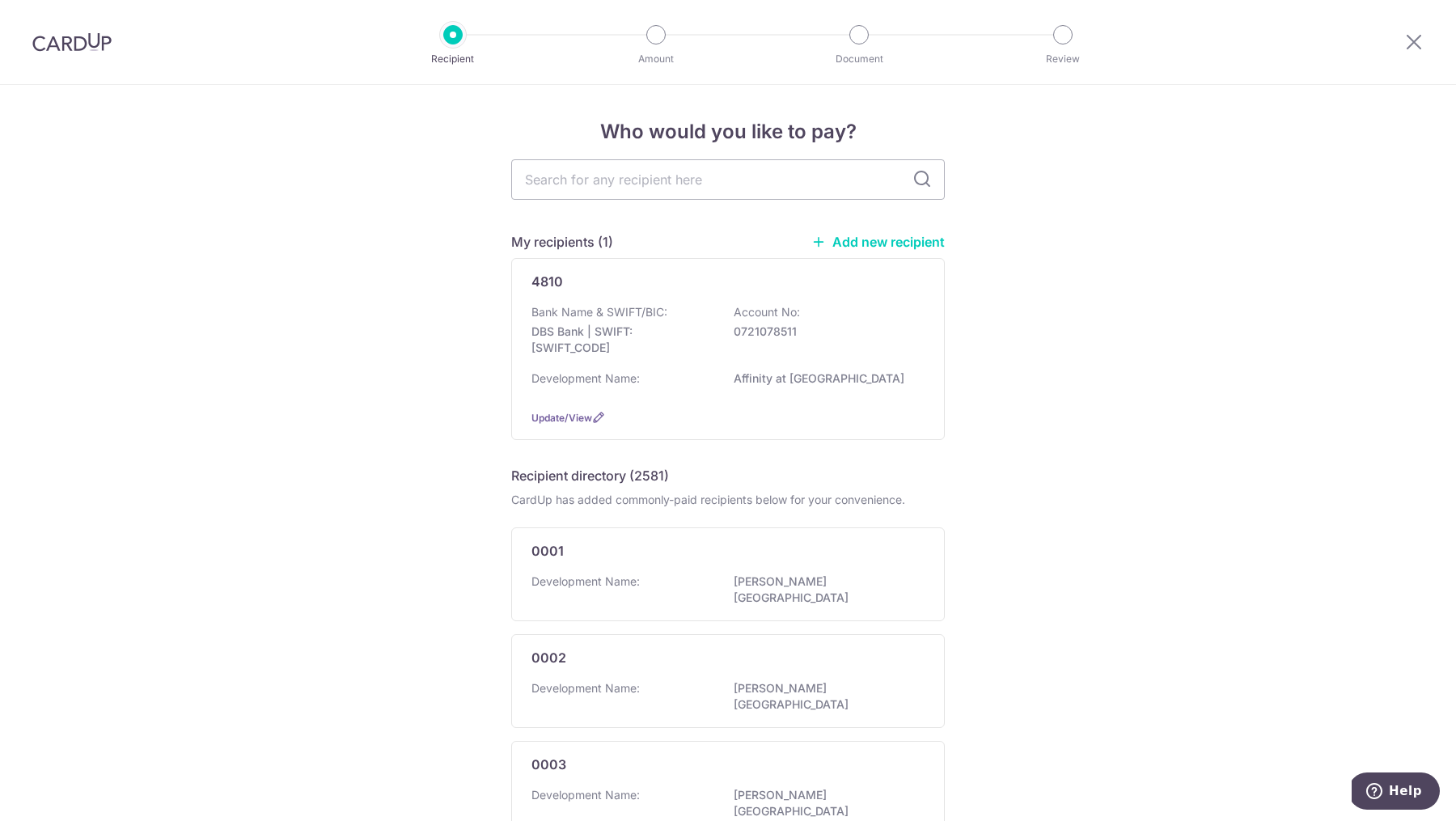
click at [639, 339] on p "DBS Bank | SWIFT: [SWIFT_CODE]" at bounding box center [622, 339] width 181 height 32
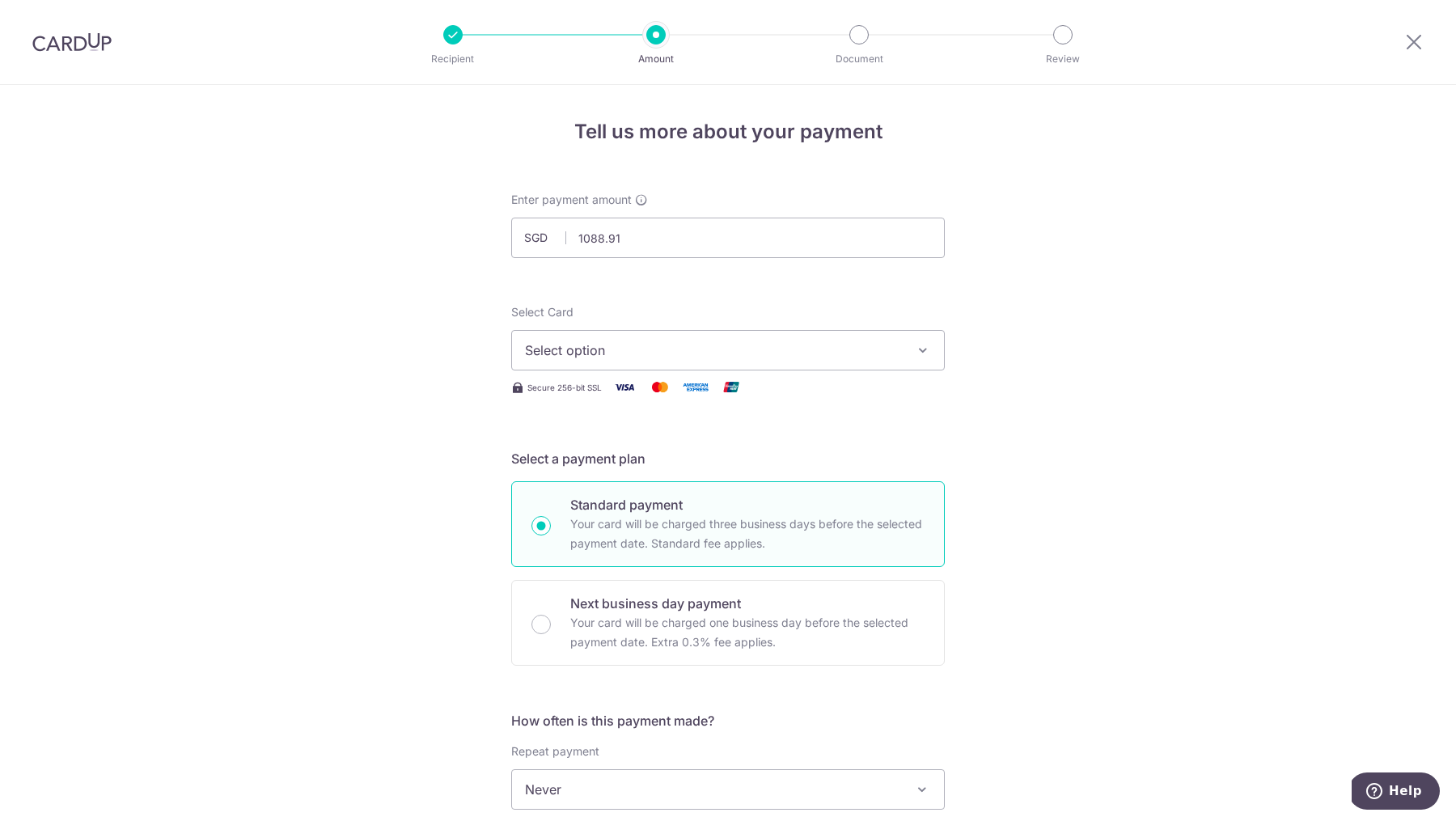
click at [377, 351] on div "Tell us more about your payment Enter payment amount SGD 1088.91 Select Card Se…" at bounding box center [728, 816] width 1456 height 1463
type input "1,088.91"
click at [568, 341] on span "Select option" at bounding box center [713, 350] width 377 height 19
click at [581, 466] on span "**** 0887" at bounding box center [594, 465] width 61 height 19
click at [420, 485] on div "Tell us more about your payment Enter payment amount SGD 1,088.91 1088.91 Selec…" at bounding box center [728, 816] width 1456 height 1463
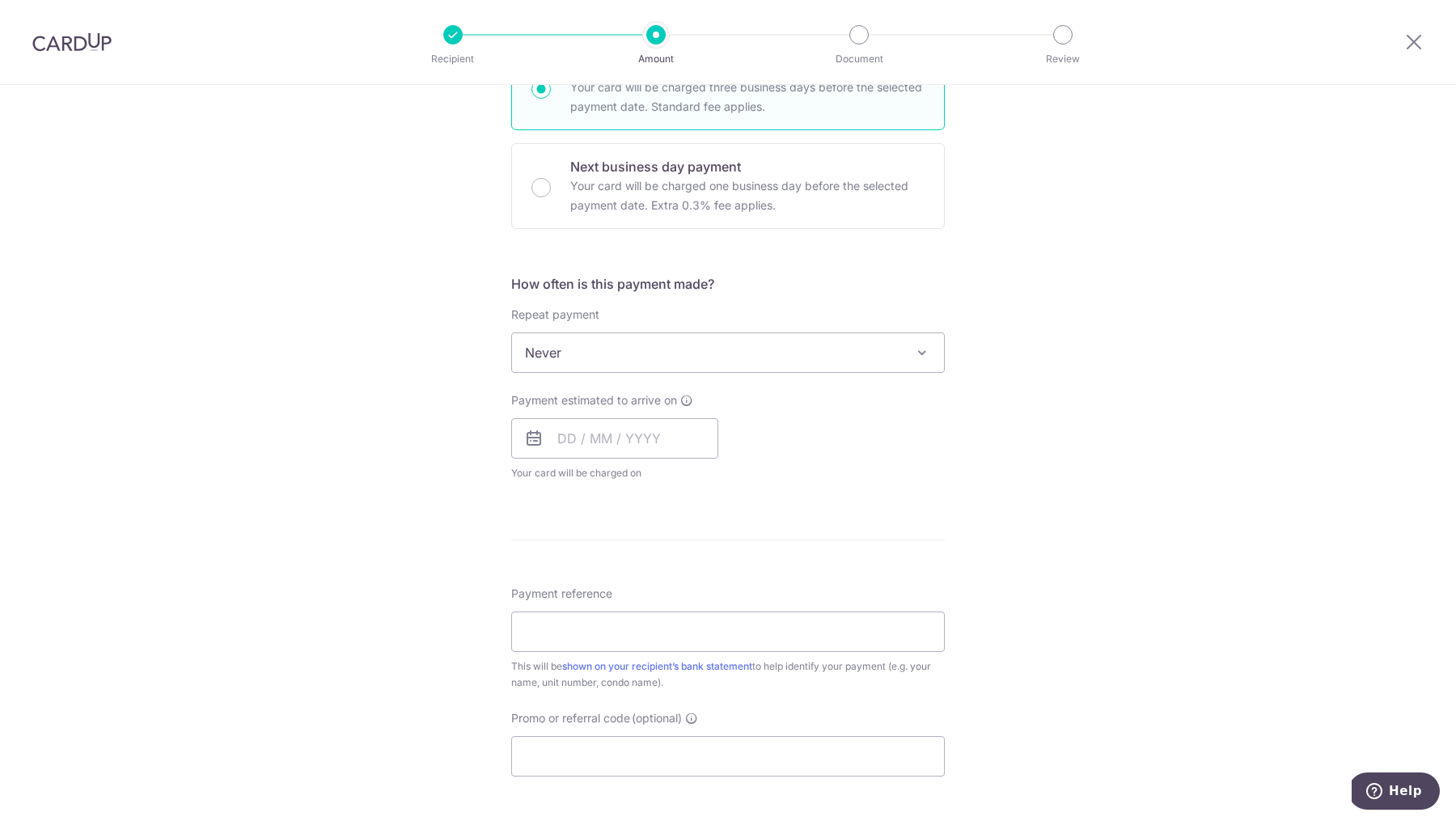
scroll to position [445, 0]
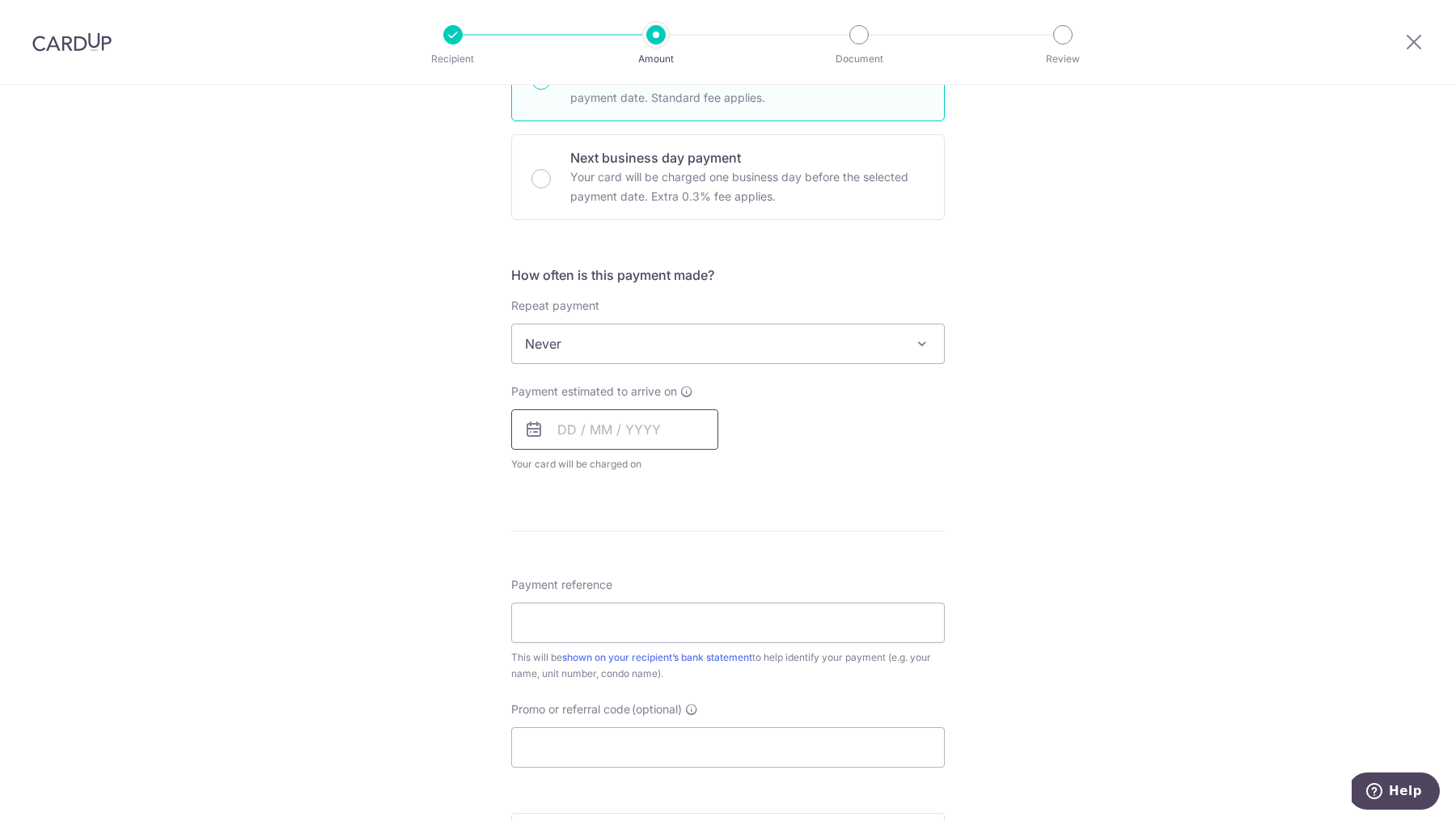
click at [607, 429] on input "text" at bounding box center [615, 429] width 207 height 41
click at [400, 469] on div "Tell us more about your payment Enter payment amount SGD 1,088.91 1088.91 Selec…" at bounding box center [728, 370] width 1456 height 1463
click at [576, 426] on input "text" at bounding box center [615, 429] width 207 height 41
click at [608, 634] on link "21" at bounding box center [609, 641] width 26 height 26
type input "[DATE]"
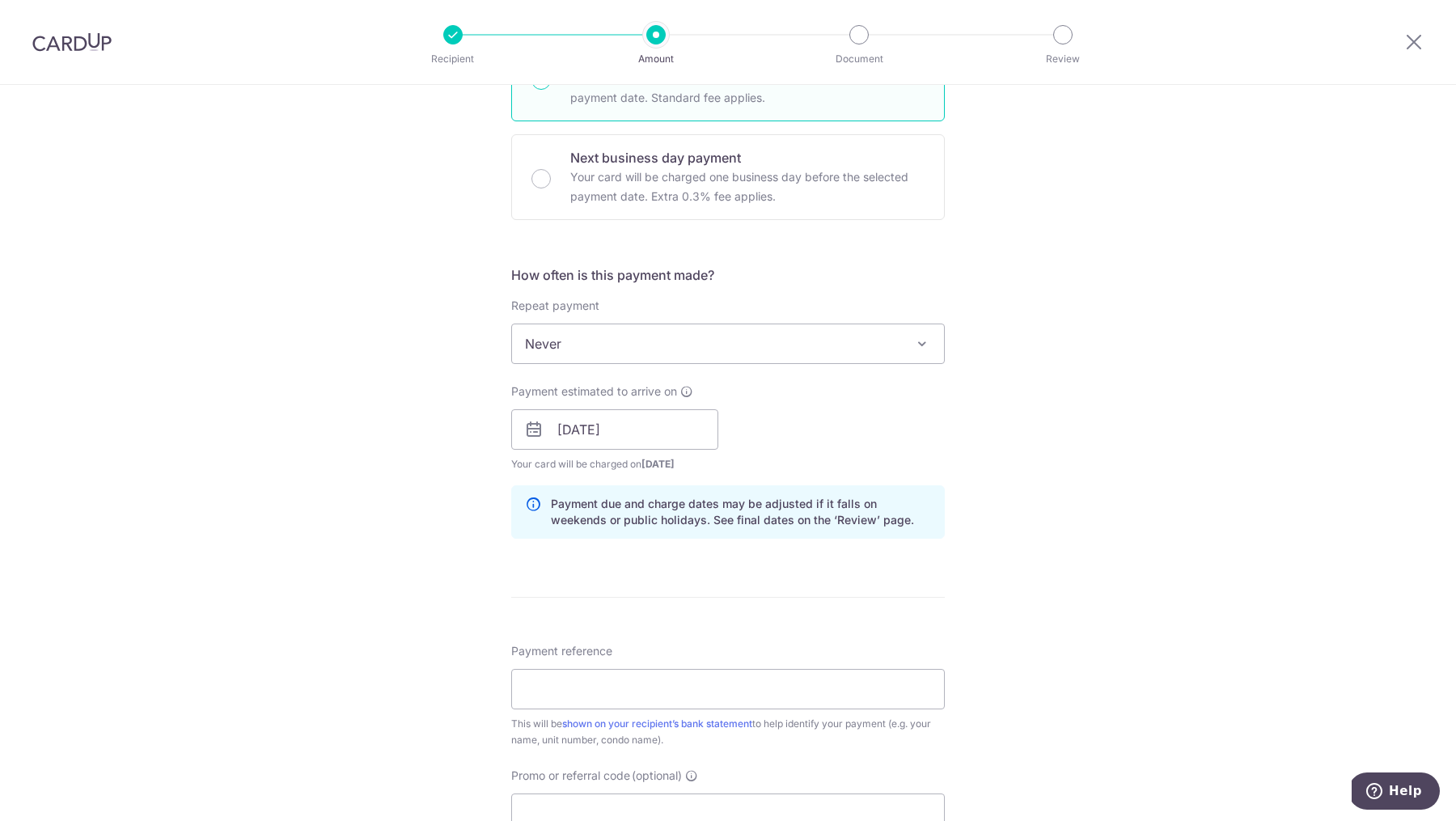
click at [358, 506] on div "Tell us more about your payment Enter payment amount SGD 1,088.91 1088.91 Selec…" at bounding box center [728, 404] width 1456 height 1530
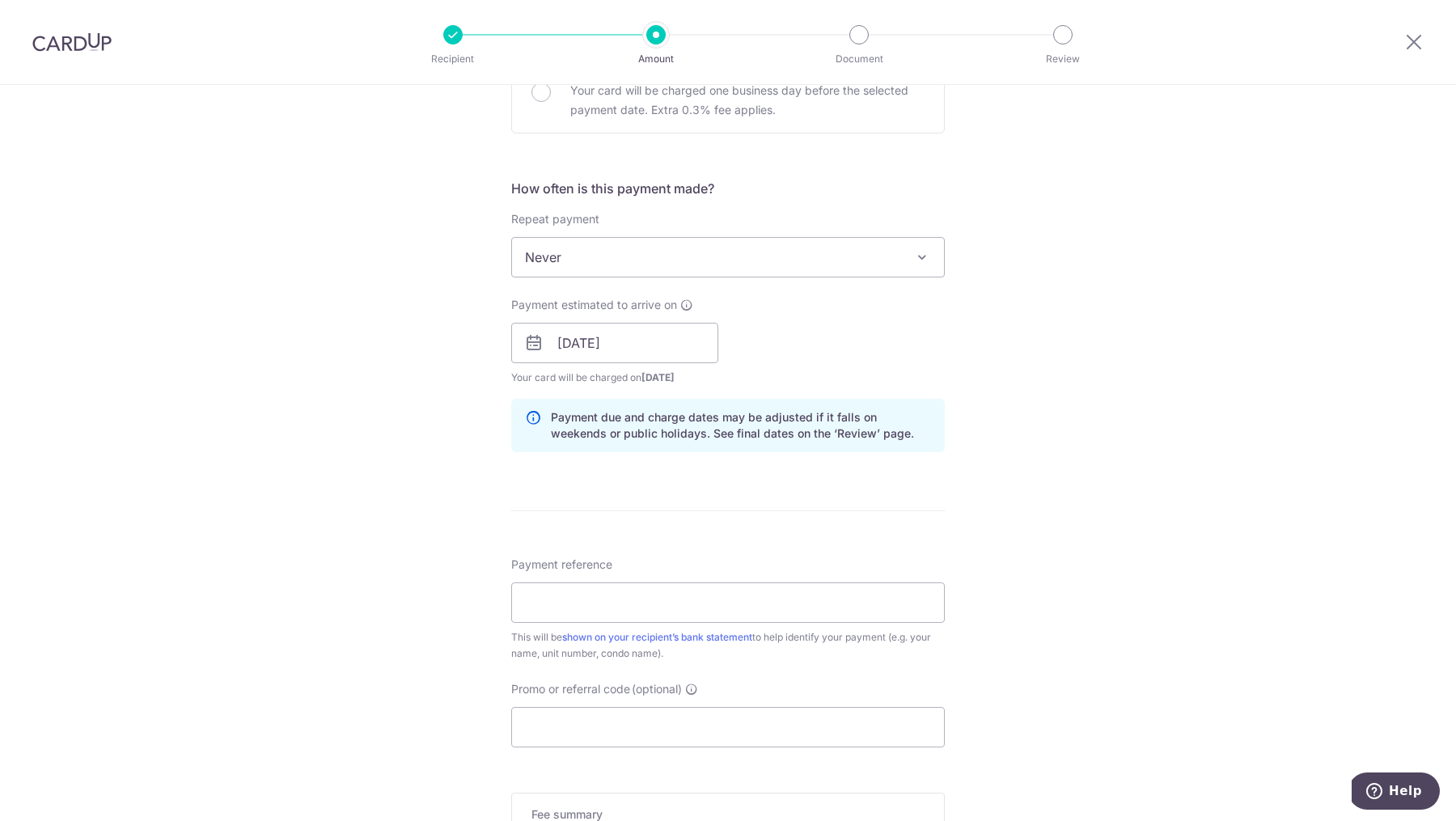
scroll to position [584, 0]
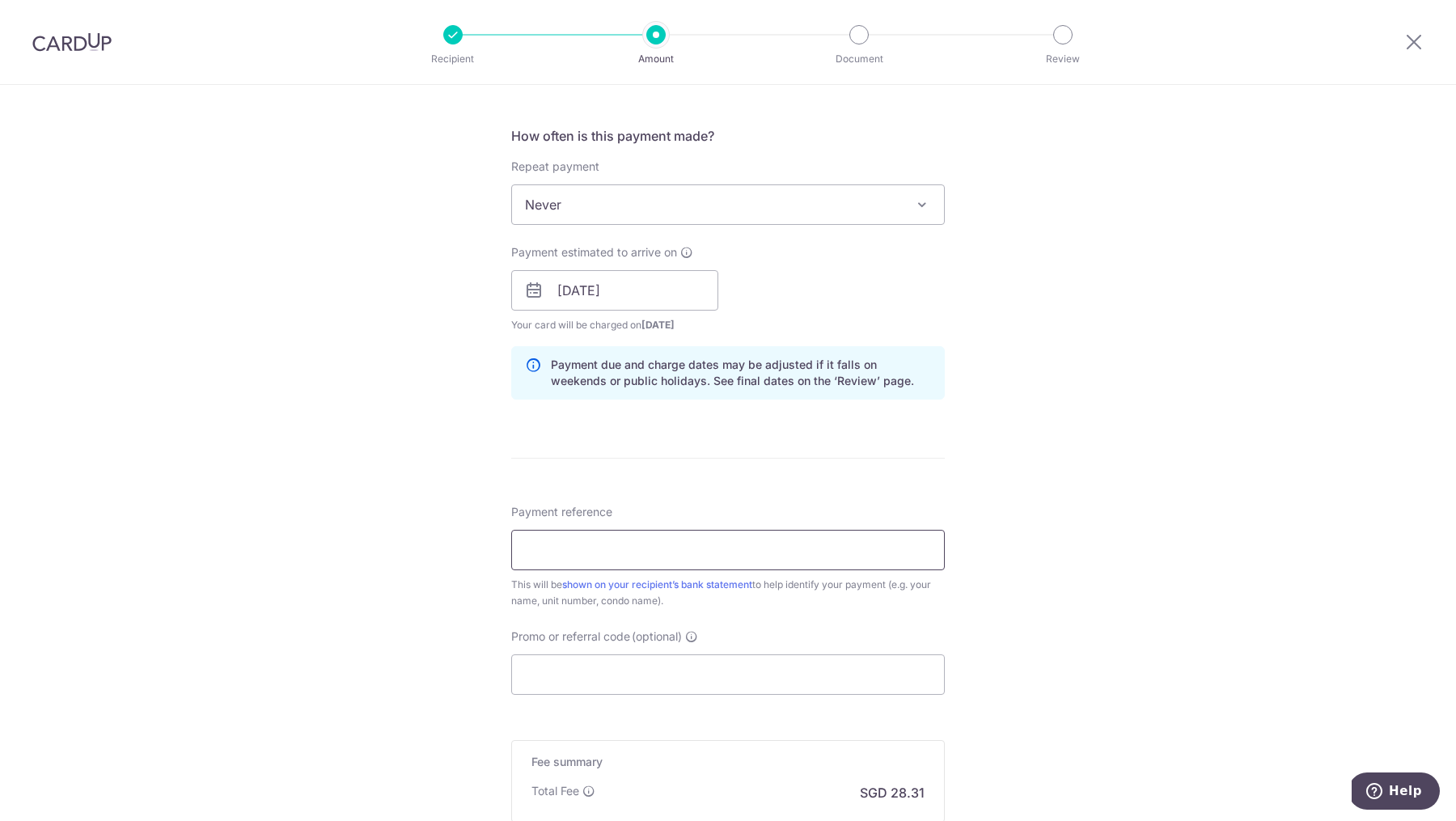
click at [570, 544] on input "Payment reference" at bounding box center [728, 550] width 434 height 41
type input "[PHONE_NUMBER]"
click at [378, 529] on div "Tell us more about your payment Enter payment amount SGD 1,088.91 1088.91 Selec…" at bounding box center [728, 265] width 1456 height 1530
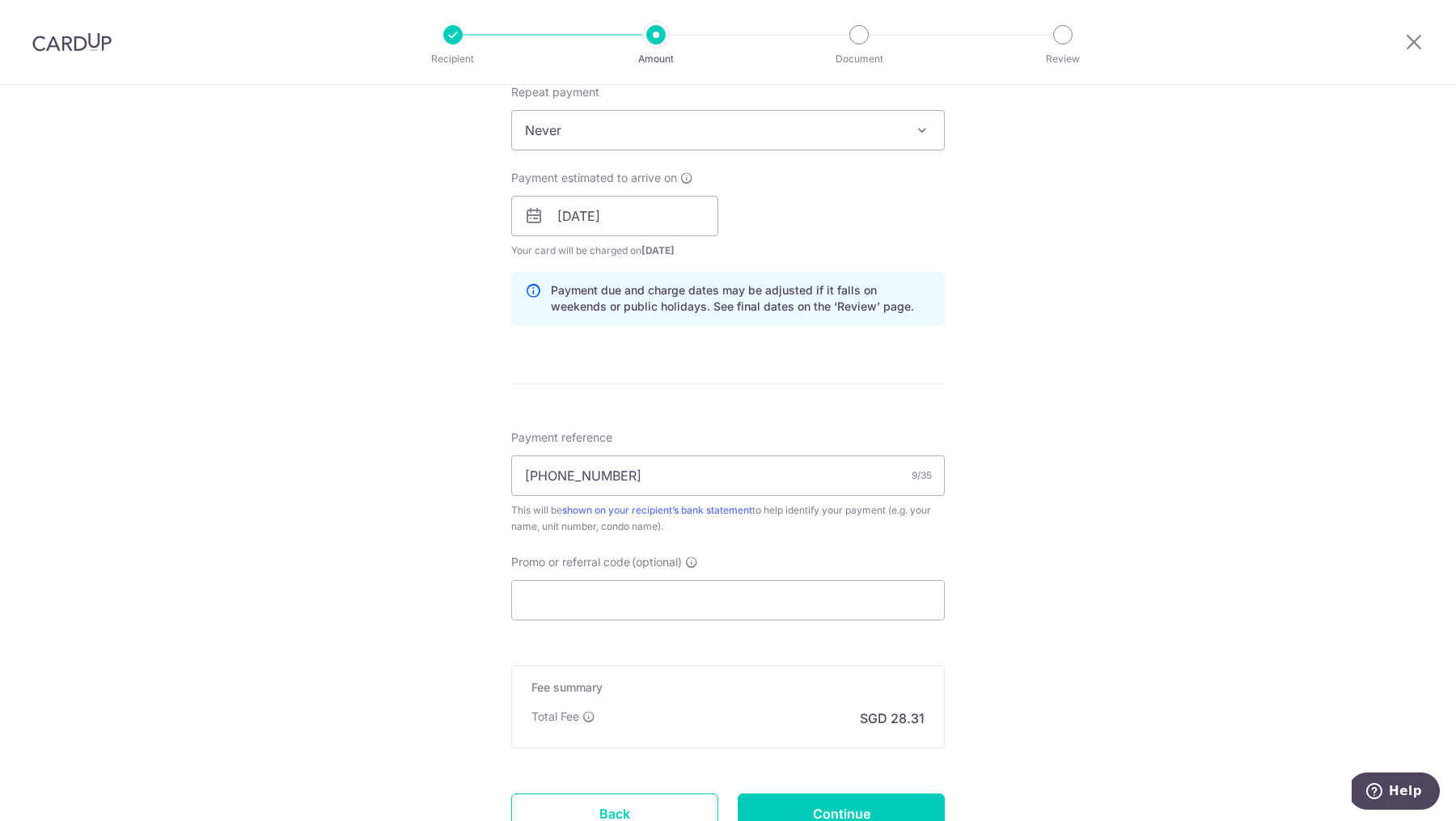
scroll to position [693, 0]
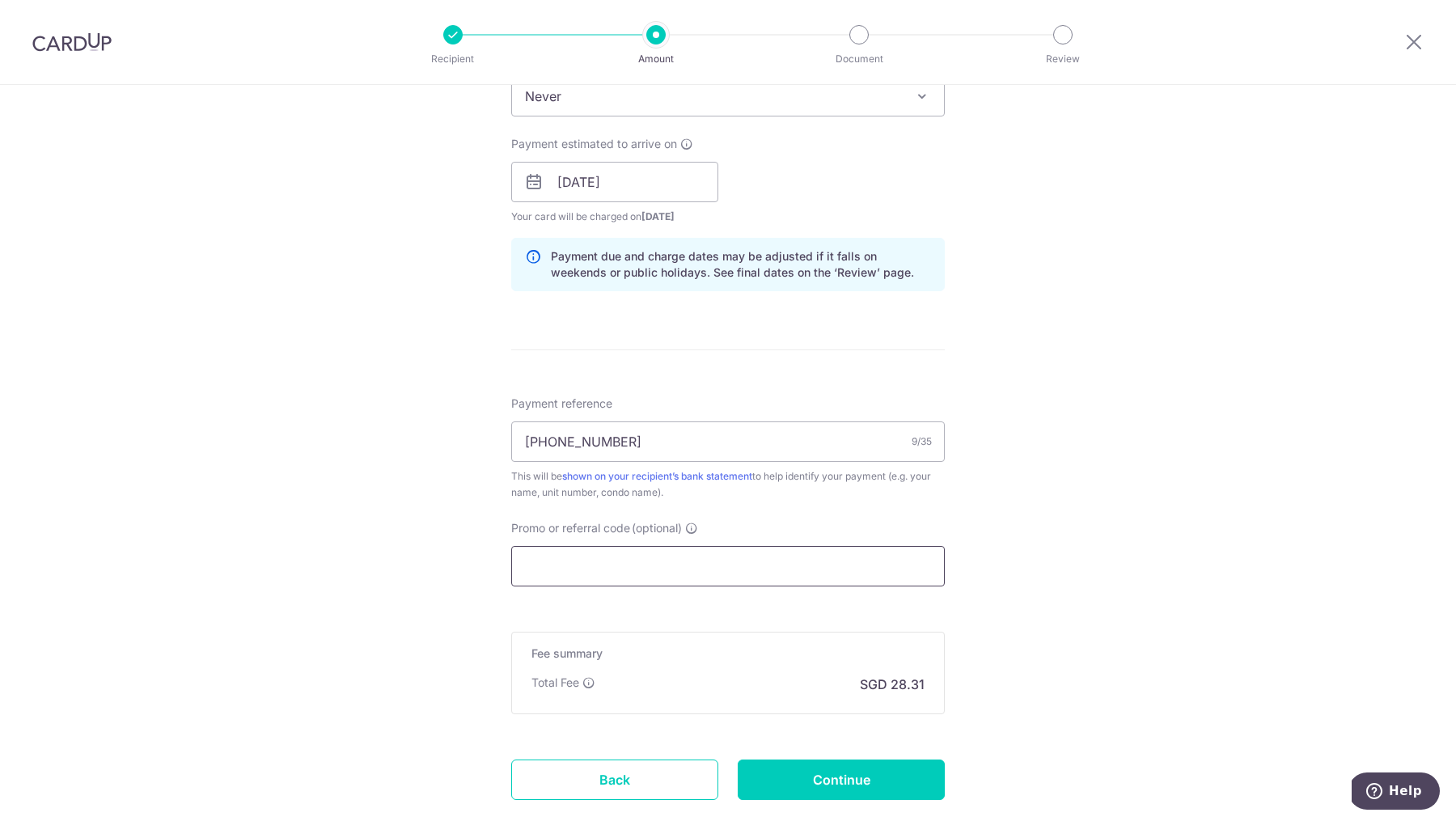
click at [561, 576] on input "Promo or referral code (optional)" at bounding box center [728, 565] width 434 height 41
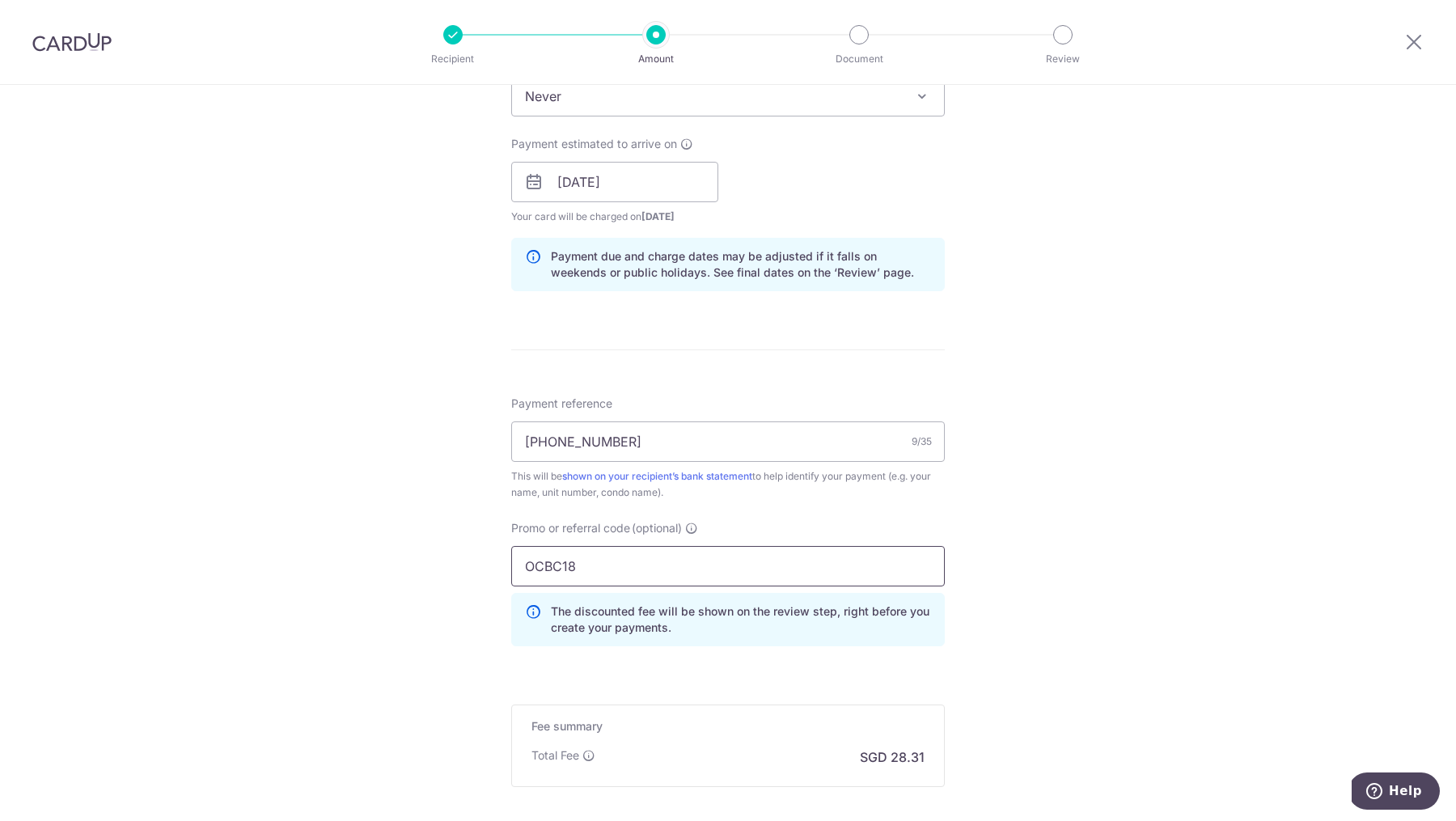
type input "OCBC18"
click at [320, 515] on div "Tell us more about your payment Enter payment amount SGD 1,088.91 1088.91 Selec…" at bounding box center [728, 193] width 1456 height 1602
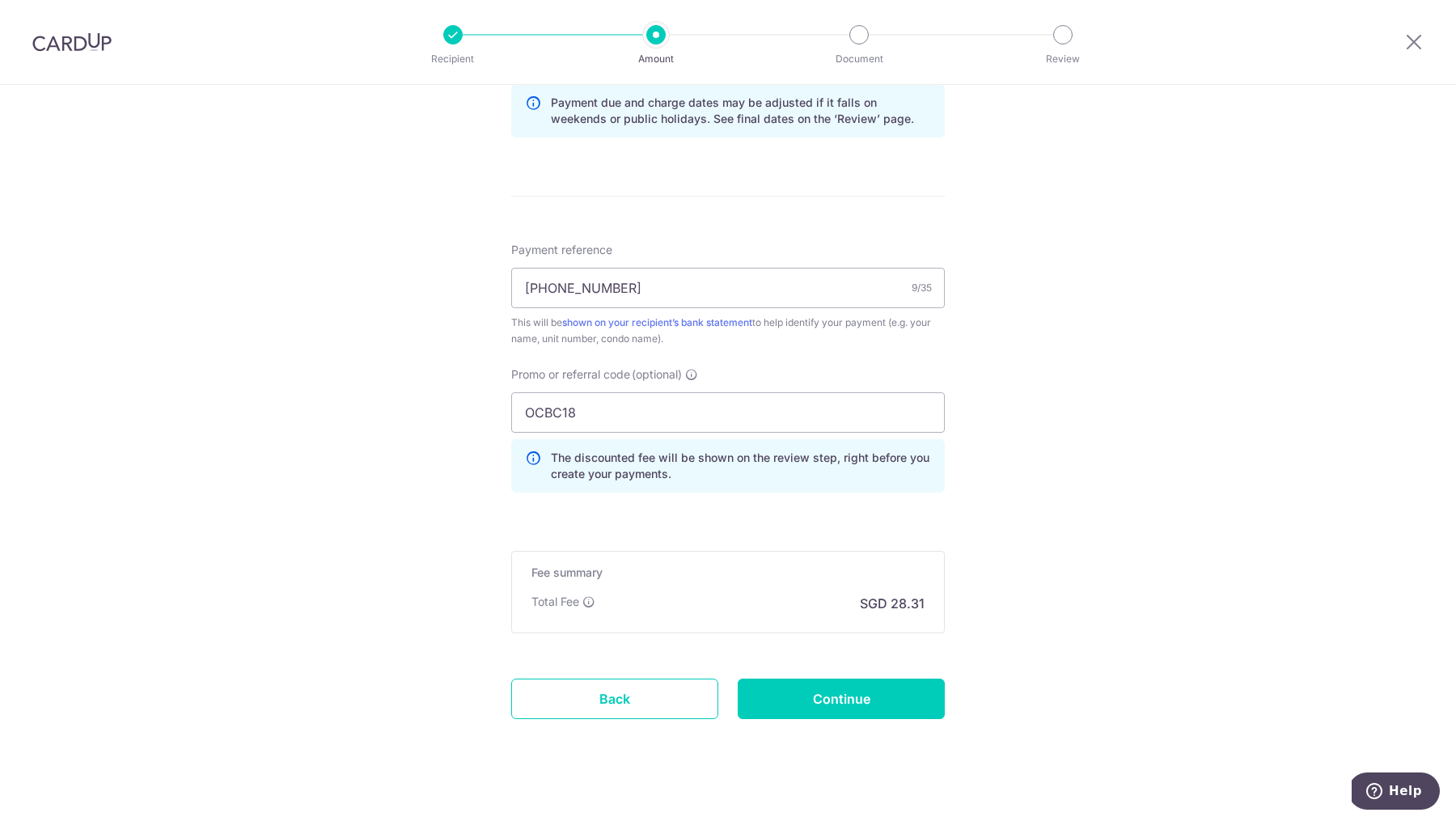
scroll to position [862, 0]
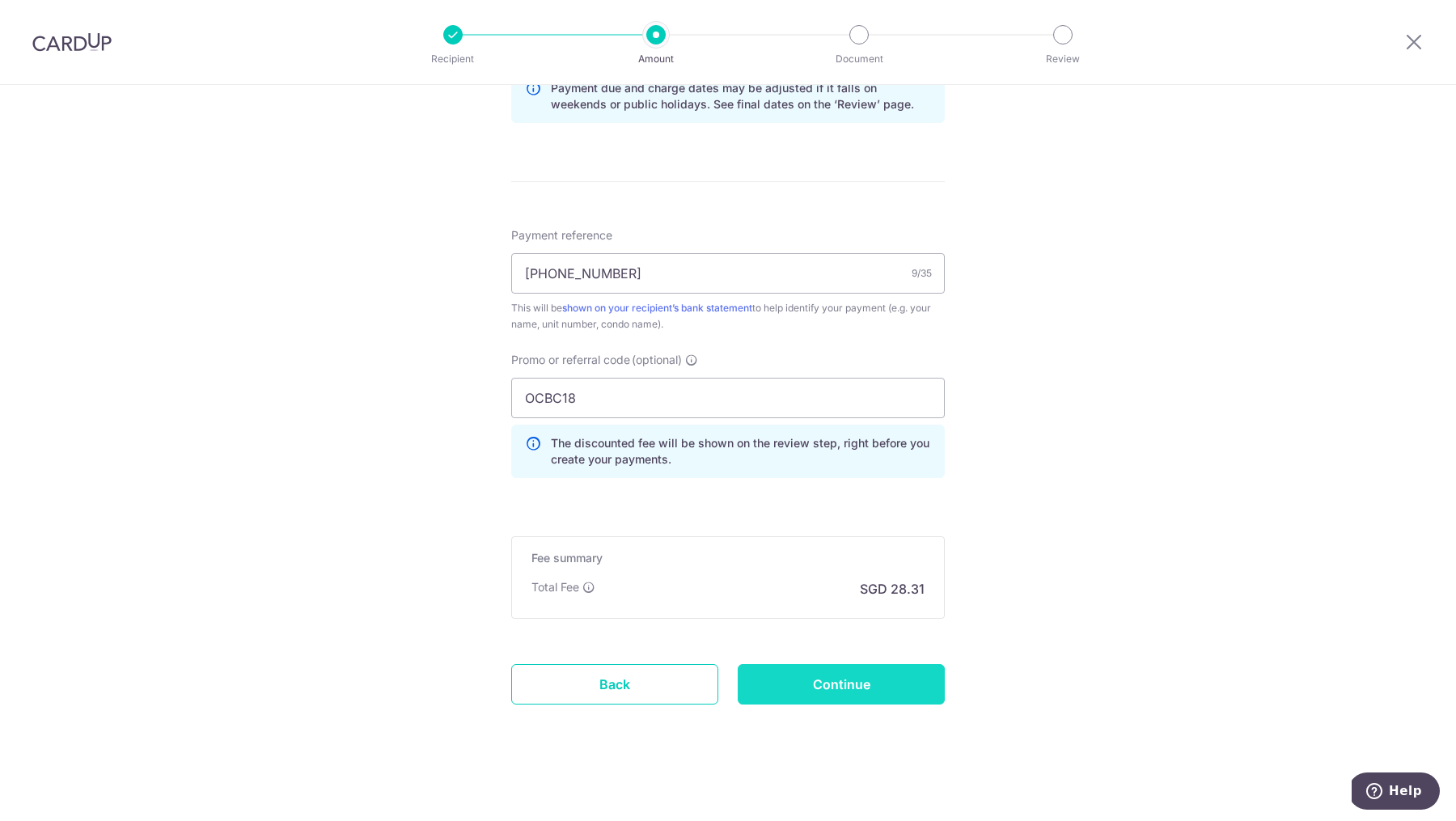
click at [794, 687] on input "Continue" at bounding box center [841, 684] width 207 height 41
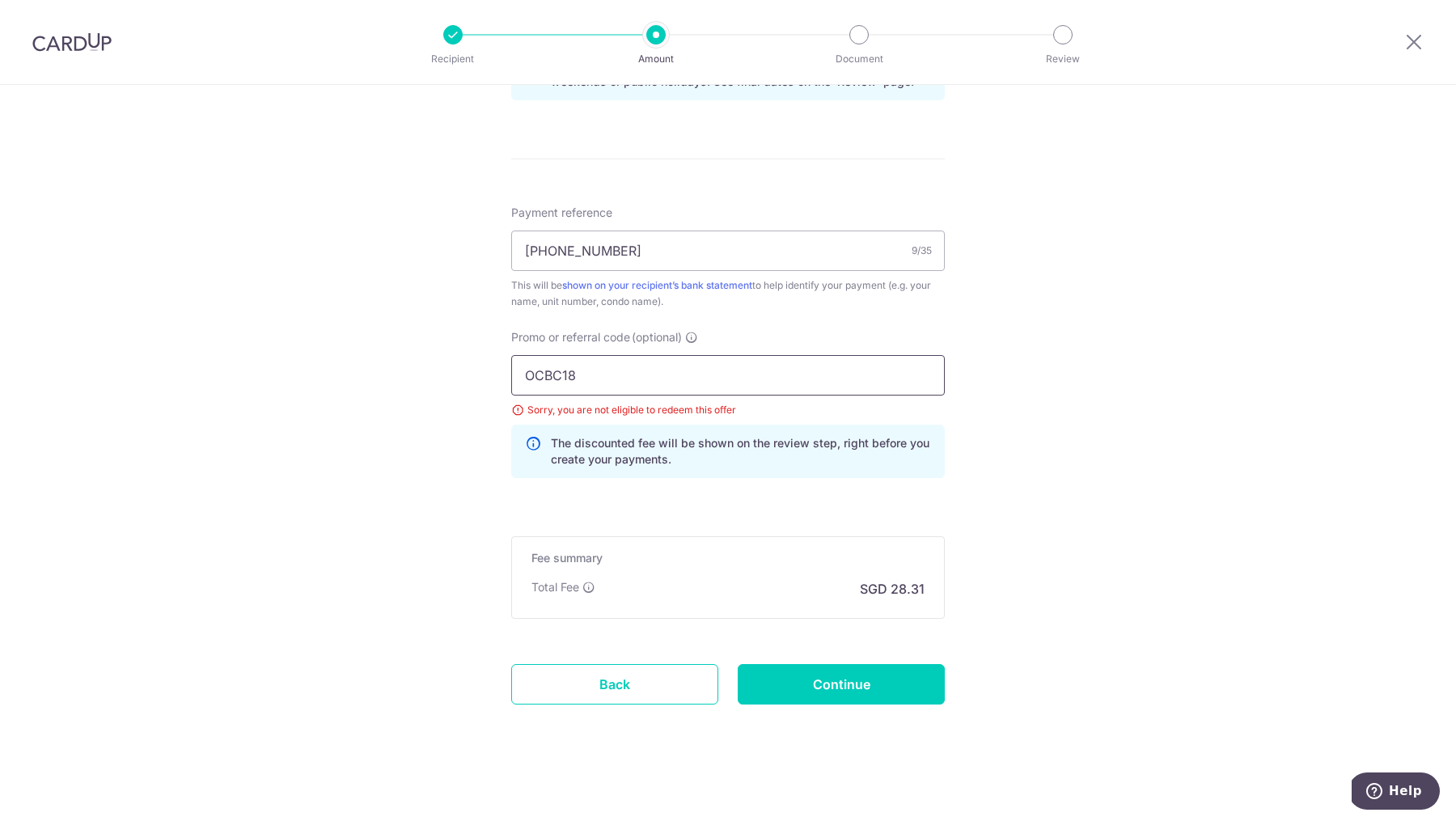
click at [658, 384] on input "OCBC18" at bounding box center [728, 375] width 434 height 41
type input "OCBC195"
click at [829, 673] on input "Continue" at bounding box center [841, 684] width 207 height 41
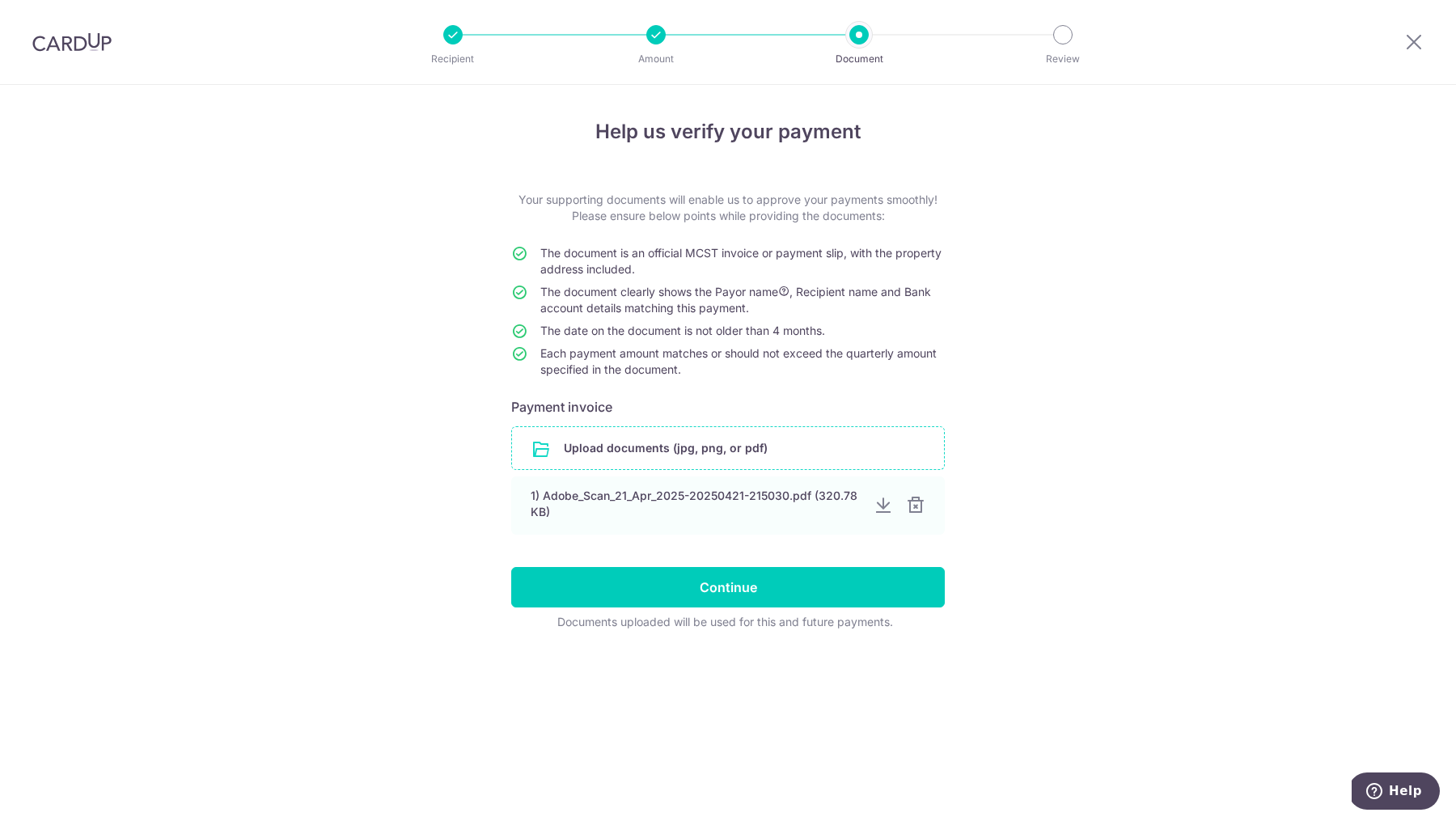
click at [591, 458] on input "file" at bounding box center [728, 448] width 432 height 42
click at [621, 440] on input "file" at bounding box center [728, 448] width 432 height 42
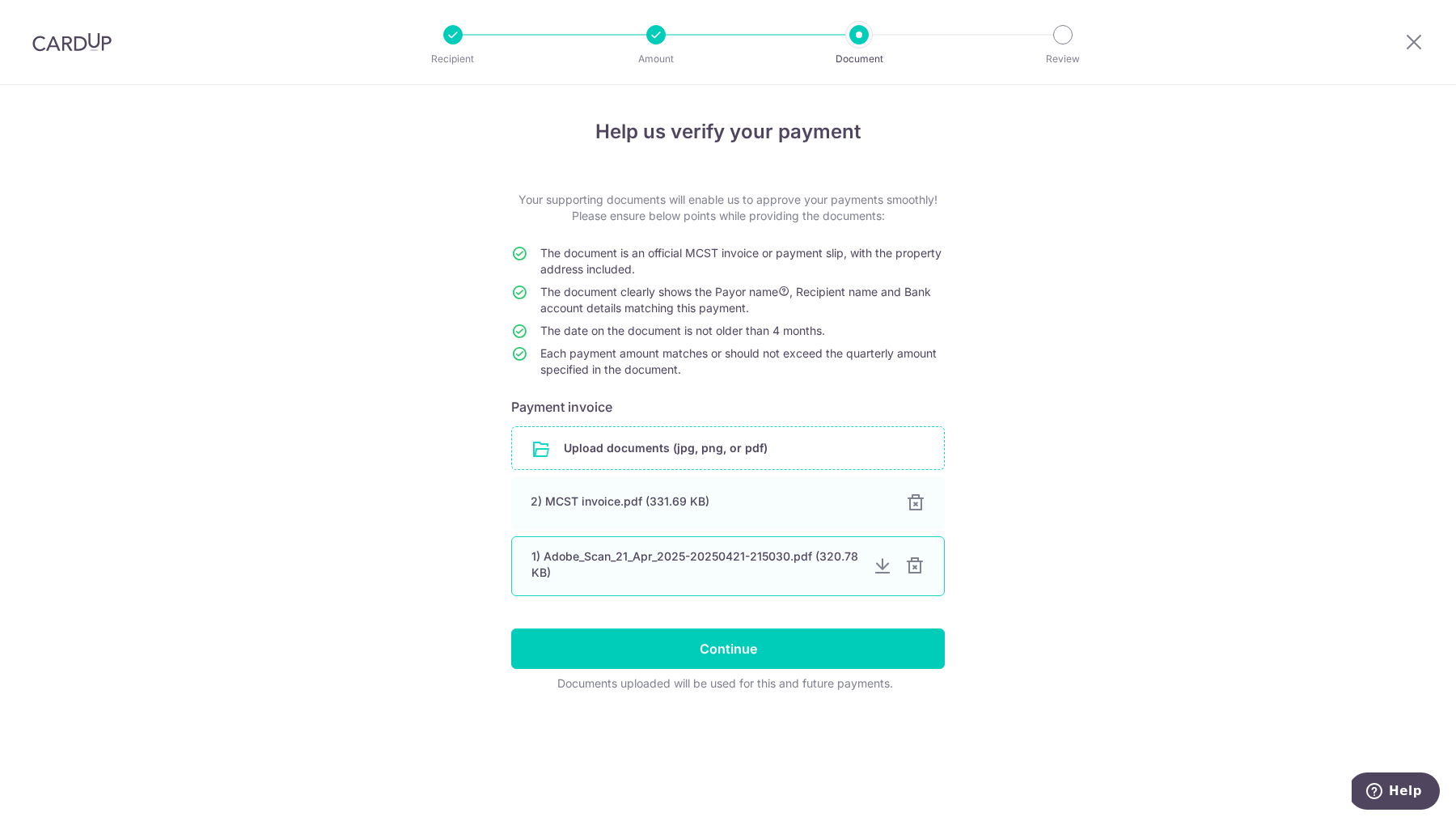
click at [911, 570] on div at bounding box center [915, 566] width 19 height 19
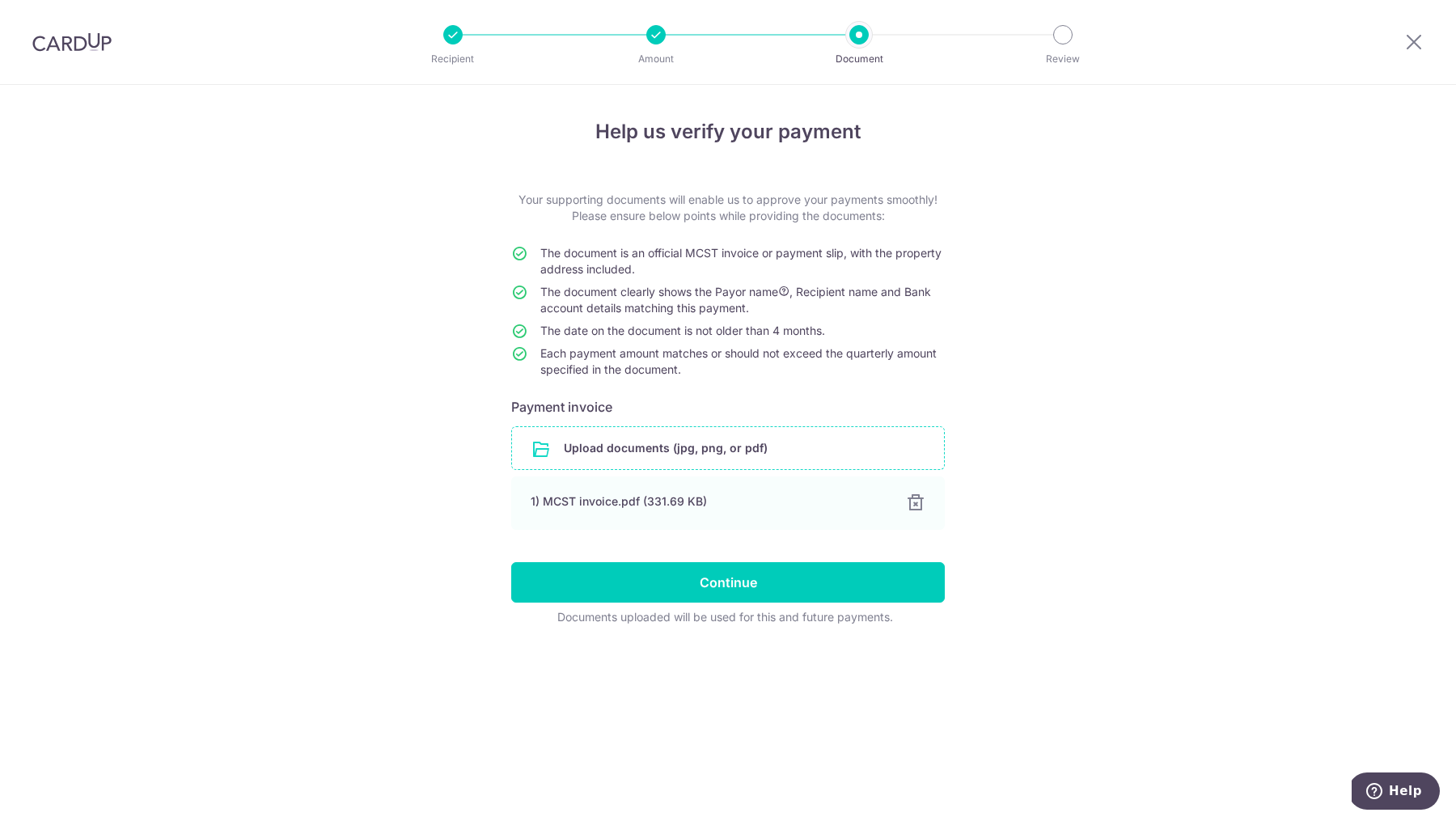
click at [353, 509] on div "Help us verify your payment Your supporting documents will enable us to approve…" at bounding box center [728, 452] width 1456 height 736
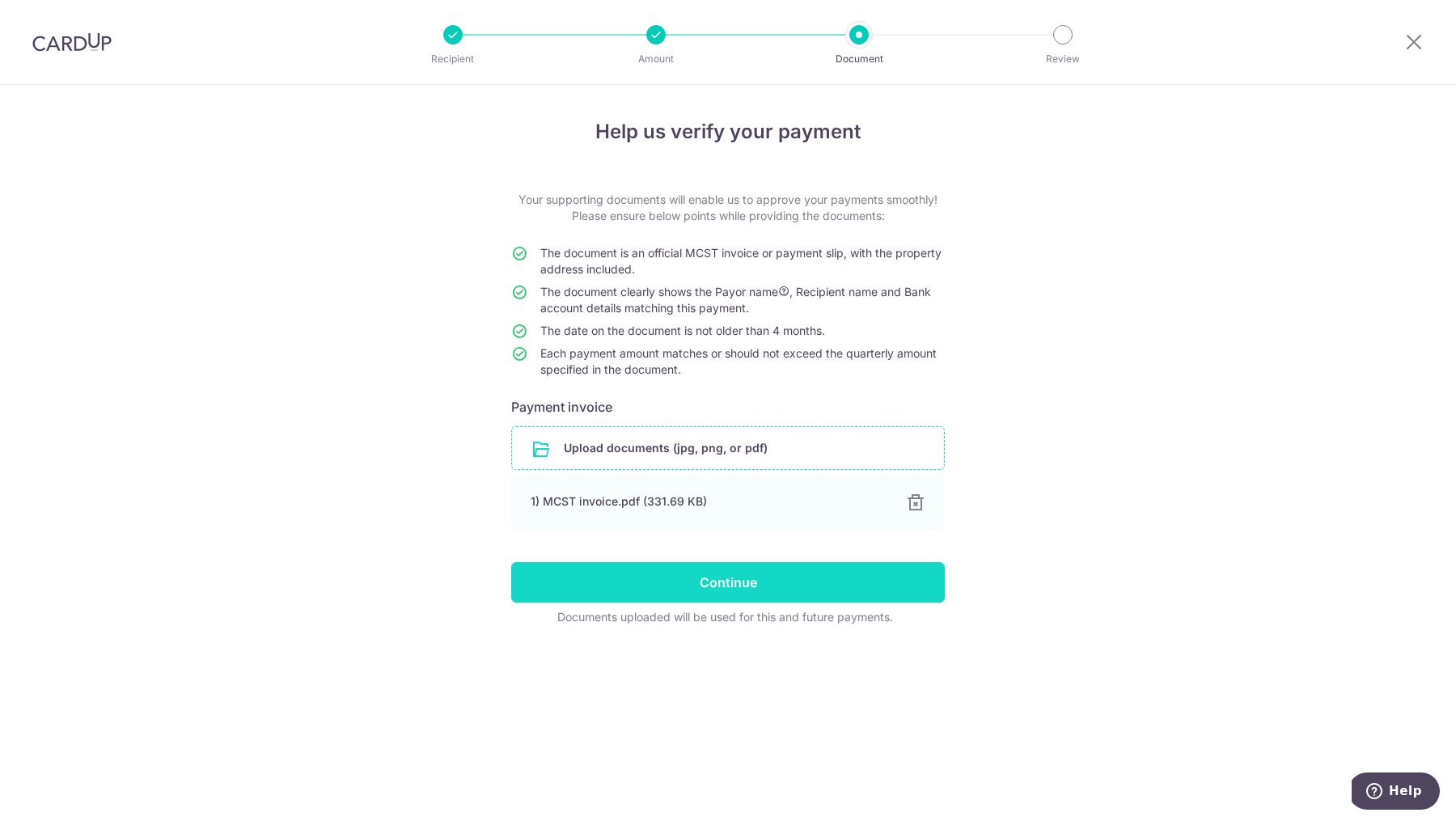
click at [608, 577] on input "Continue" at bounding box center [728, 582] width 434 height 41
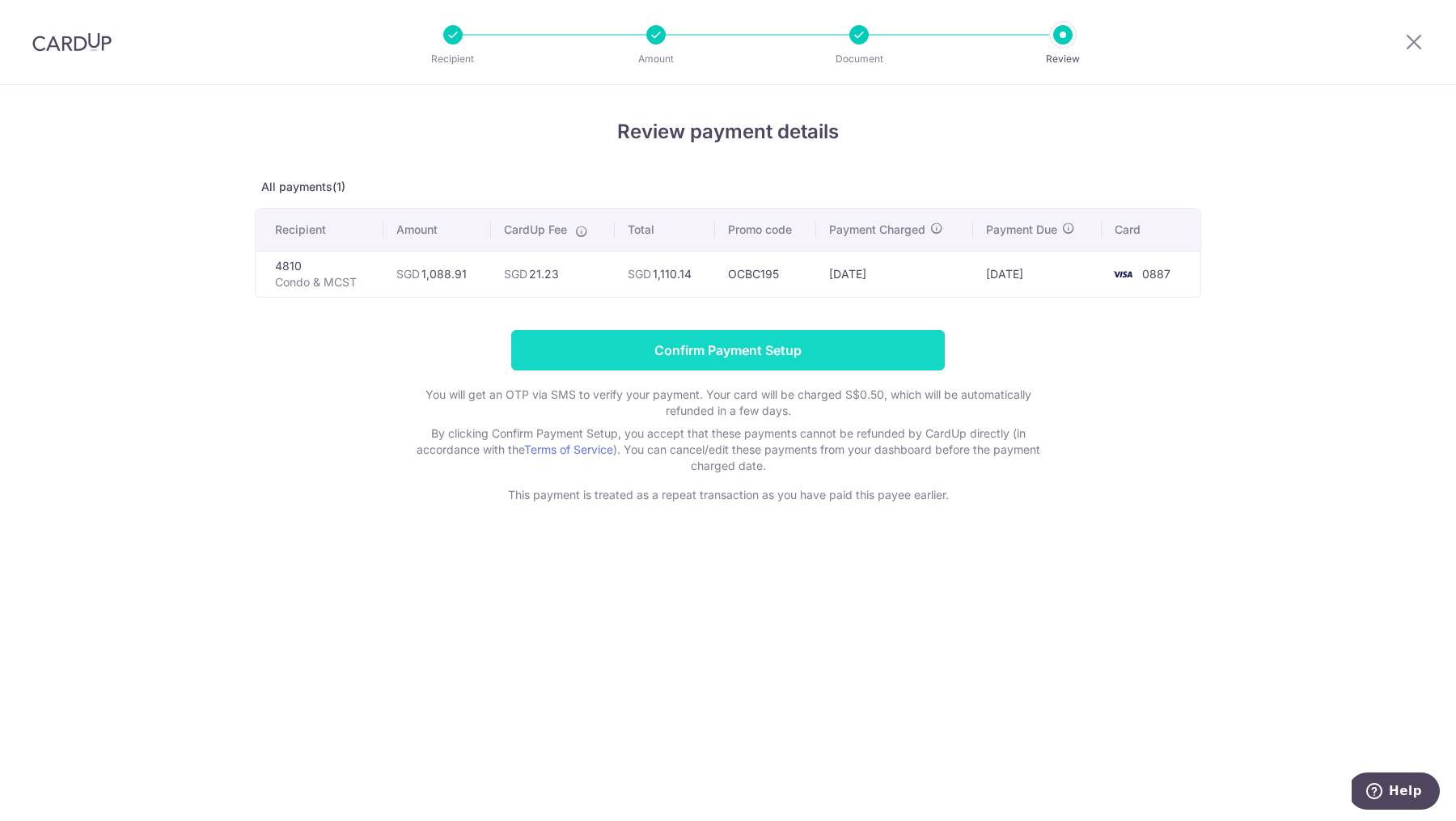
click at [636, 352] on input "Confirm Payment Setup" at bounding box center [728, 350] width 434 height 41
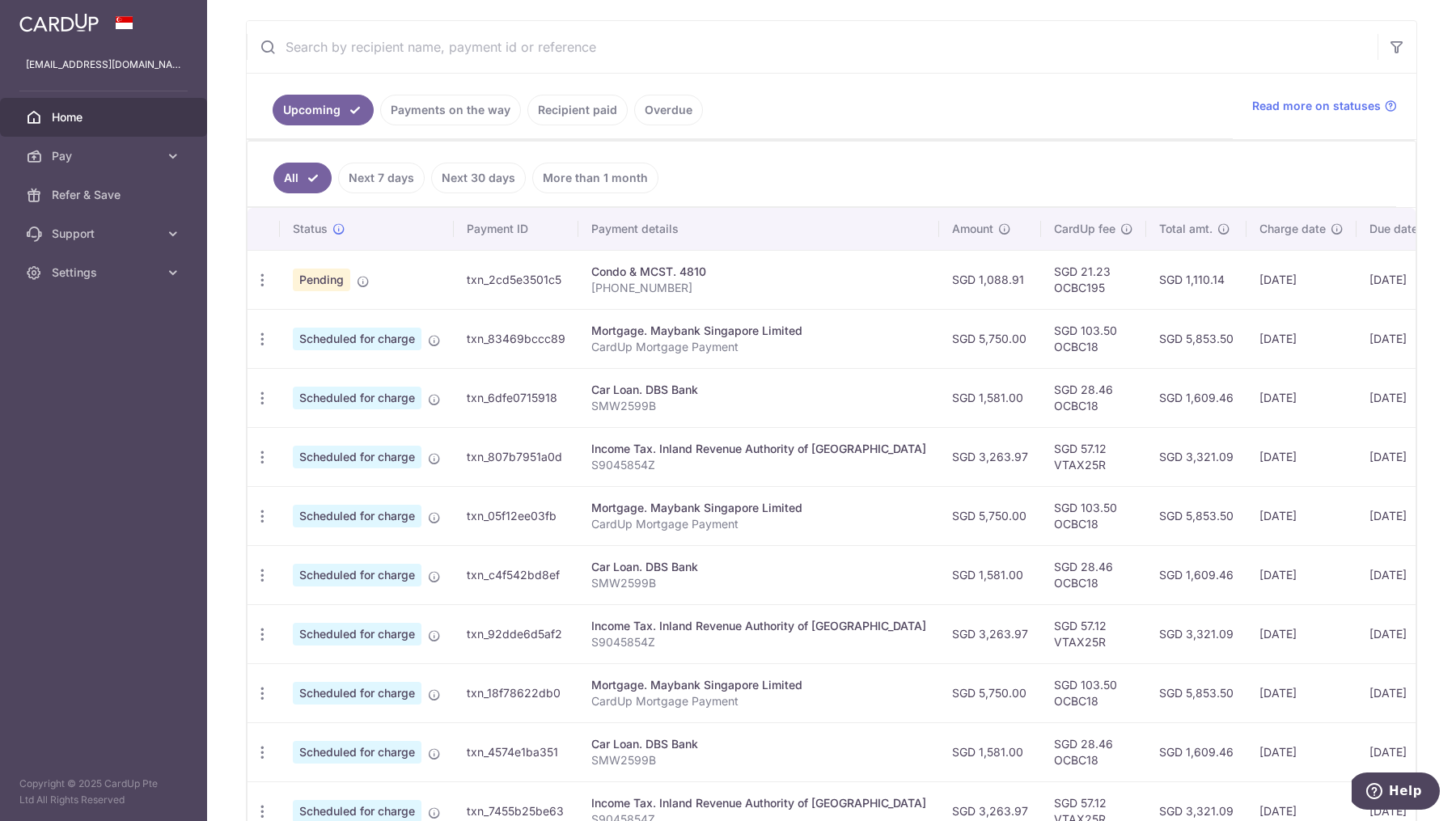
scroll to position [294, 0]
